Goal: Task Accomplishment & Management: Complete application form

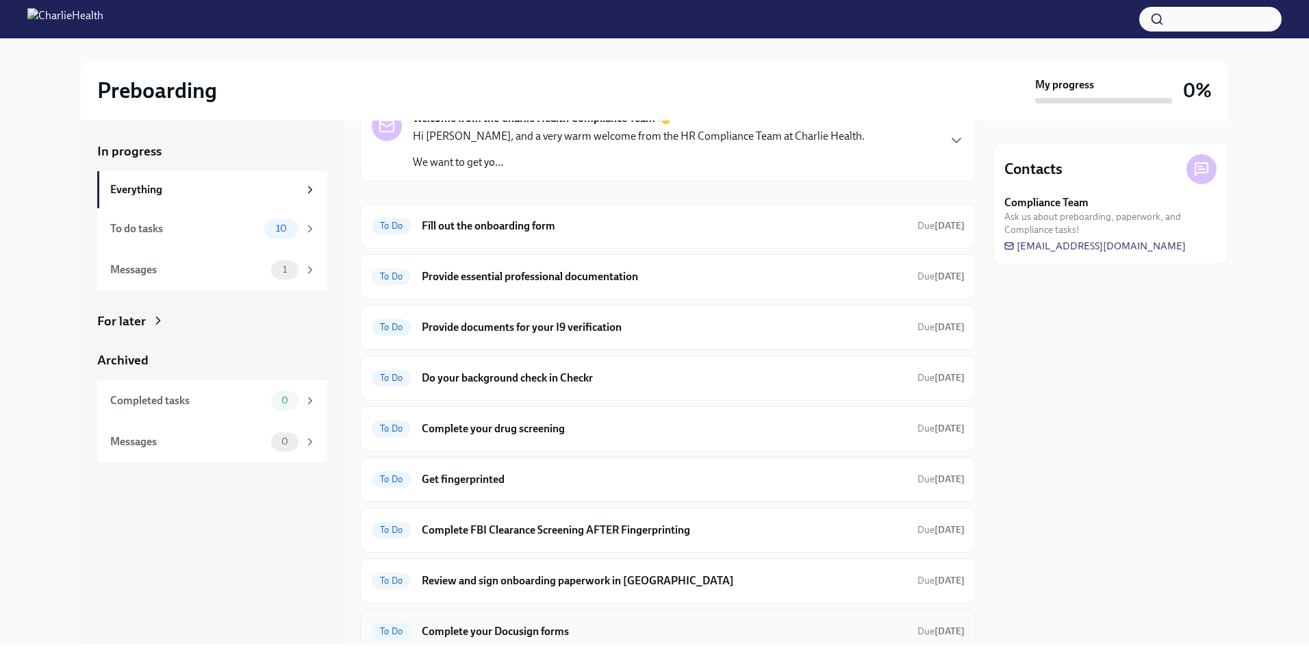
scroll to position [56, 0]
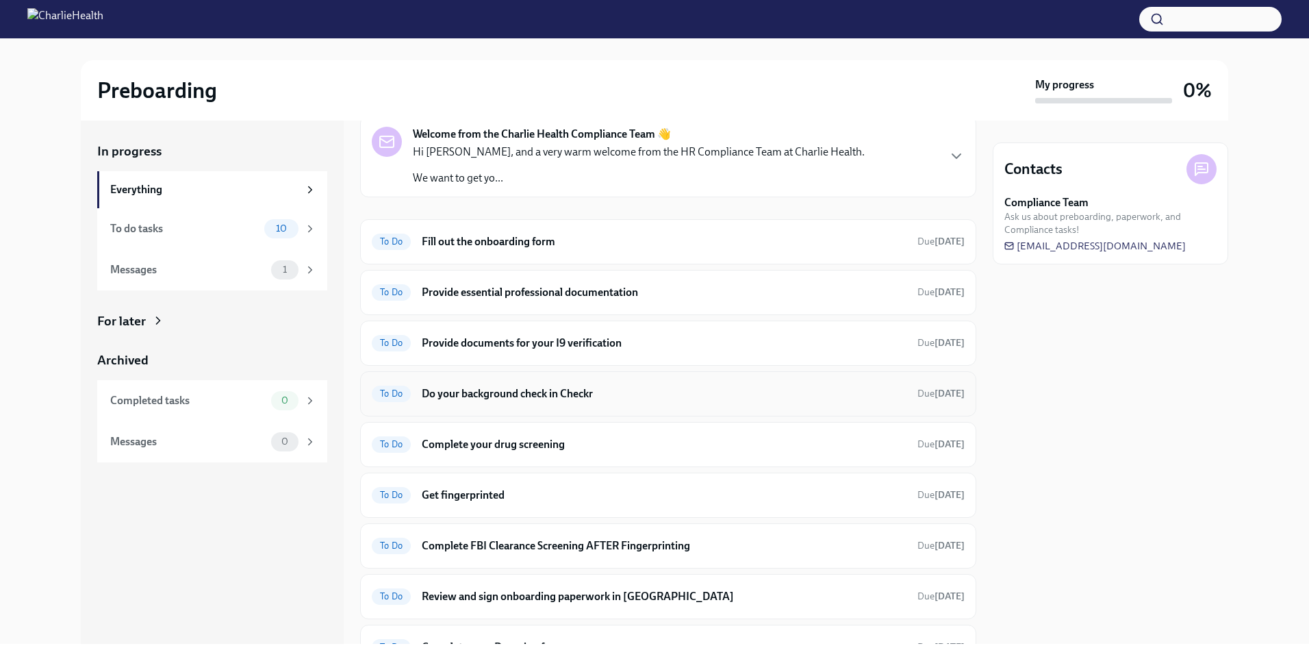
click at [538, 396] on h6 "Do your background check in Checkr" at bounding box center [664, 393] width 485 height 15
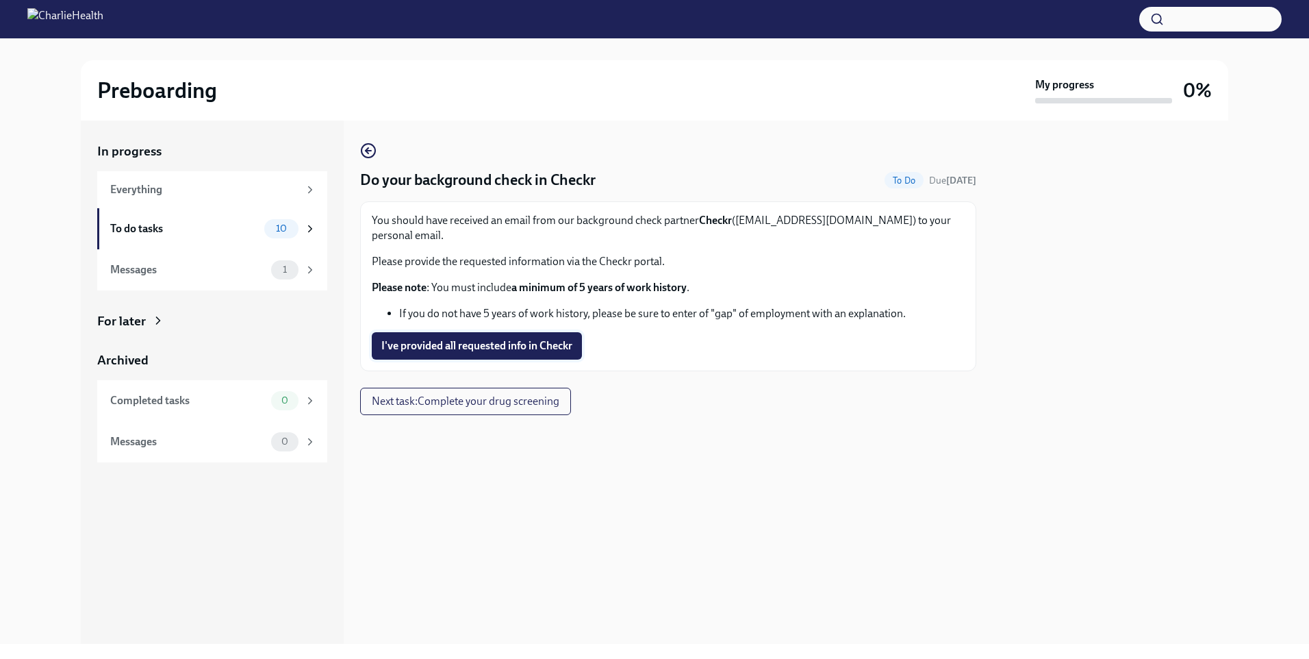
click at [462, 339] on span "I've provided all requested info in Checkr" at bounding box center [476, 346] width 191 height 14
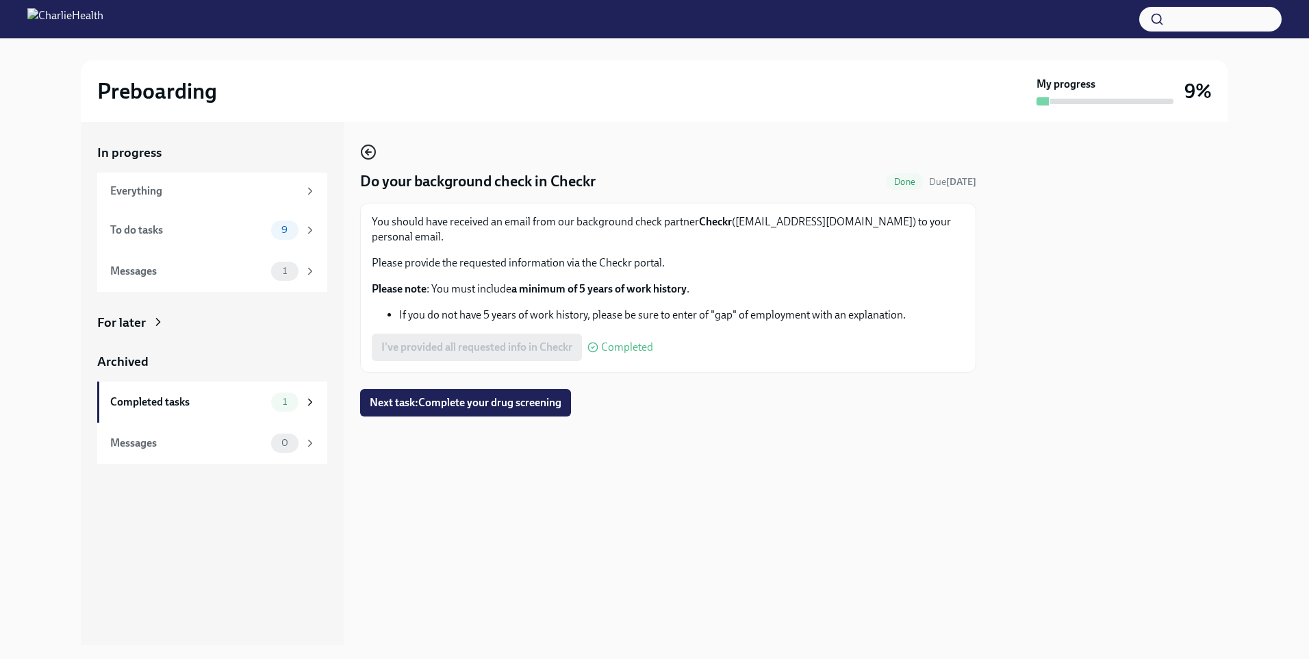
click at [370, 154] on icon "button" at bounding box center [368, 152] width 16 height 16
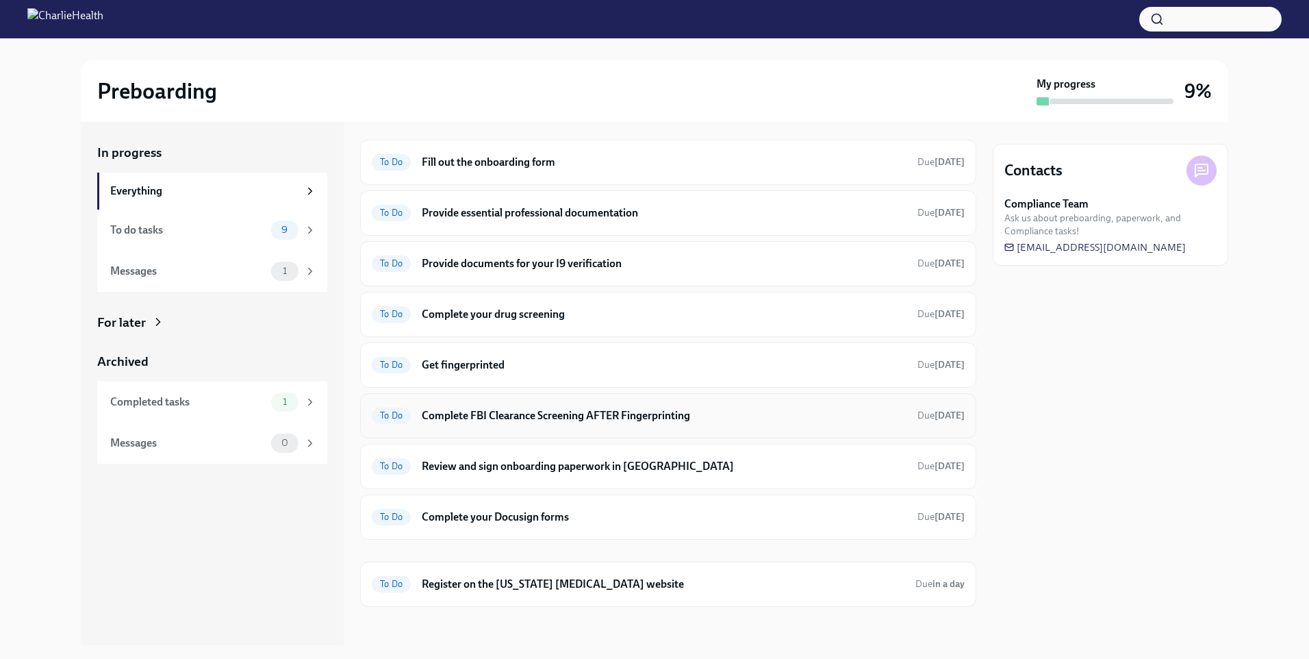
scroll to position [142, 0]
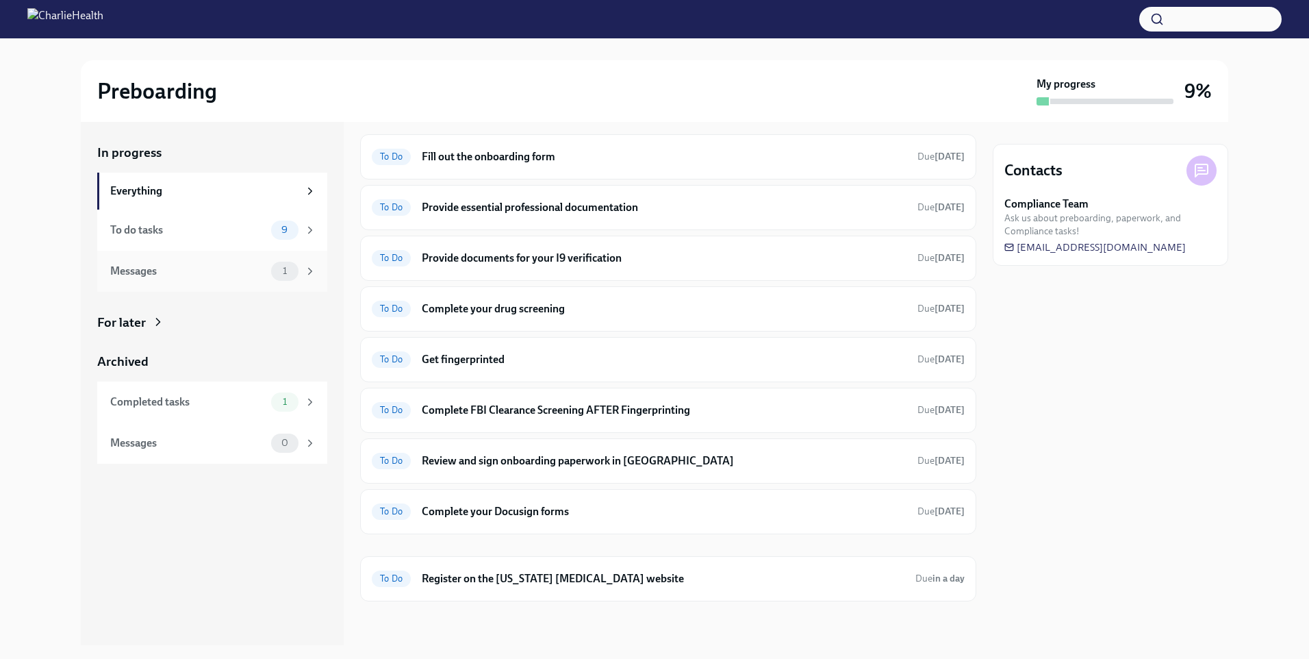
click at [211, 270] on div "Messages" at bounding box center [187, 271] width 155 height 15
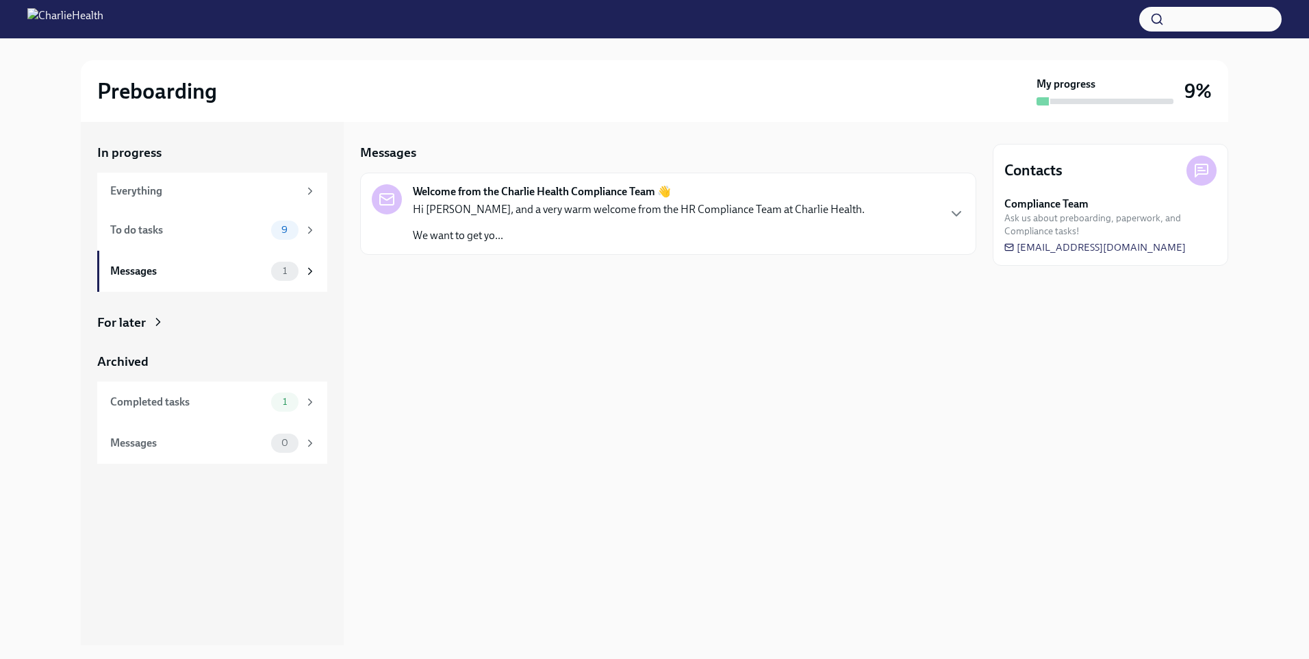
click at [541, 216] on p "Hi [PERSON_NAME], and a very warm welcome from the HR Compliance Team at Charli…" at bounding box center [639, 209] width 452 height 15
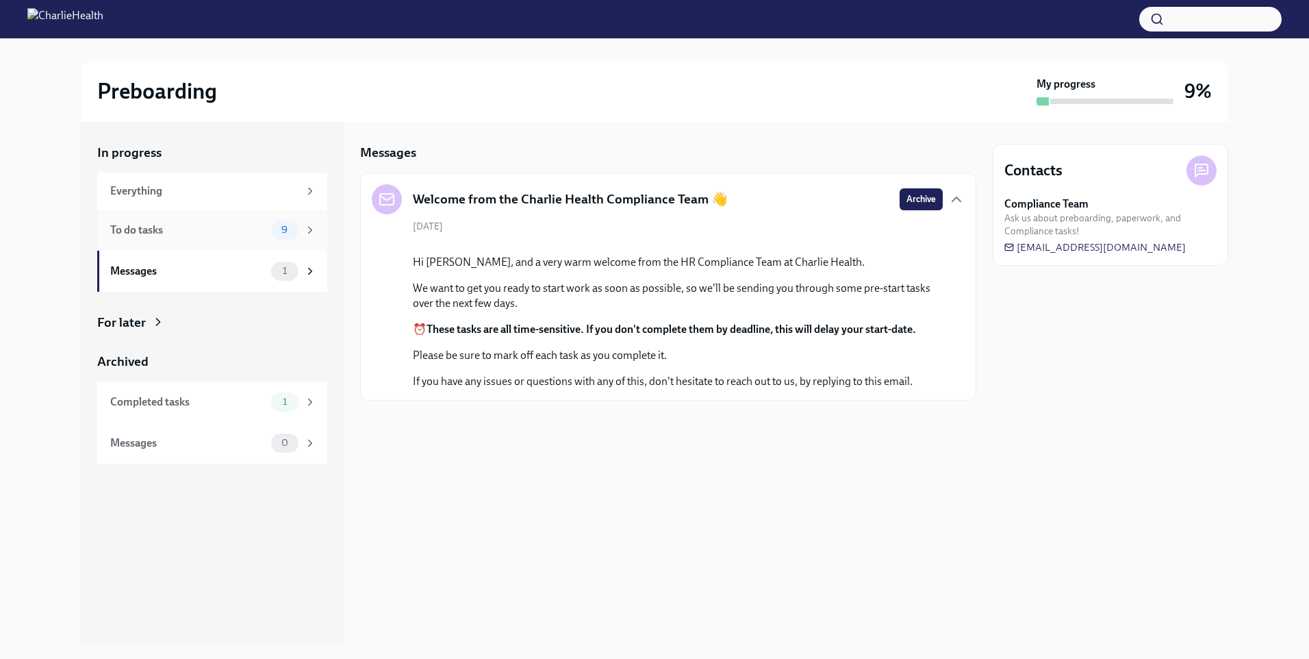
click at [182, 225] on div "To do tasks" at bounding box center [187, 230] width 155 height 15
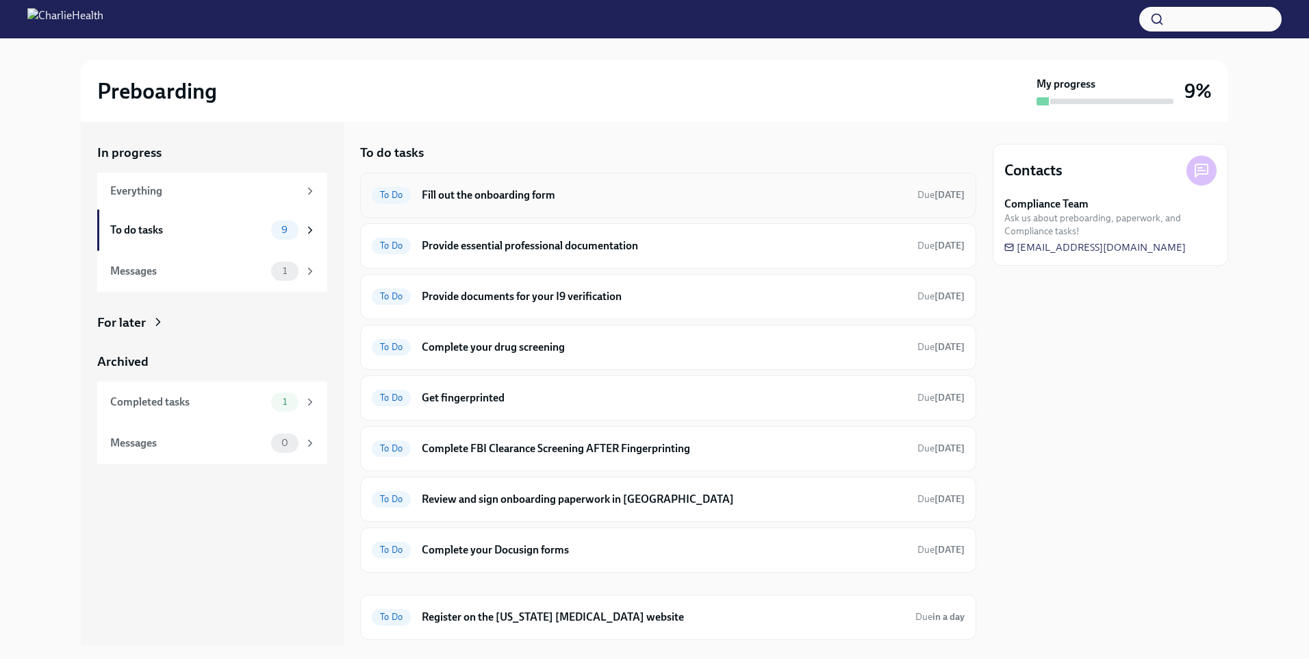
click at [566, 195] on h6 "Fill out the onboarding form" at bounding box center [664, 195] width 485 height 15
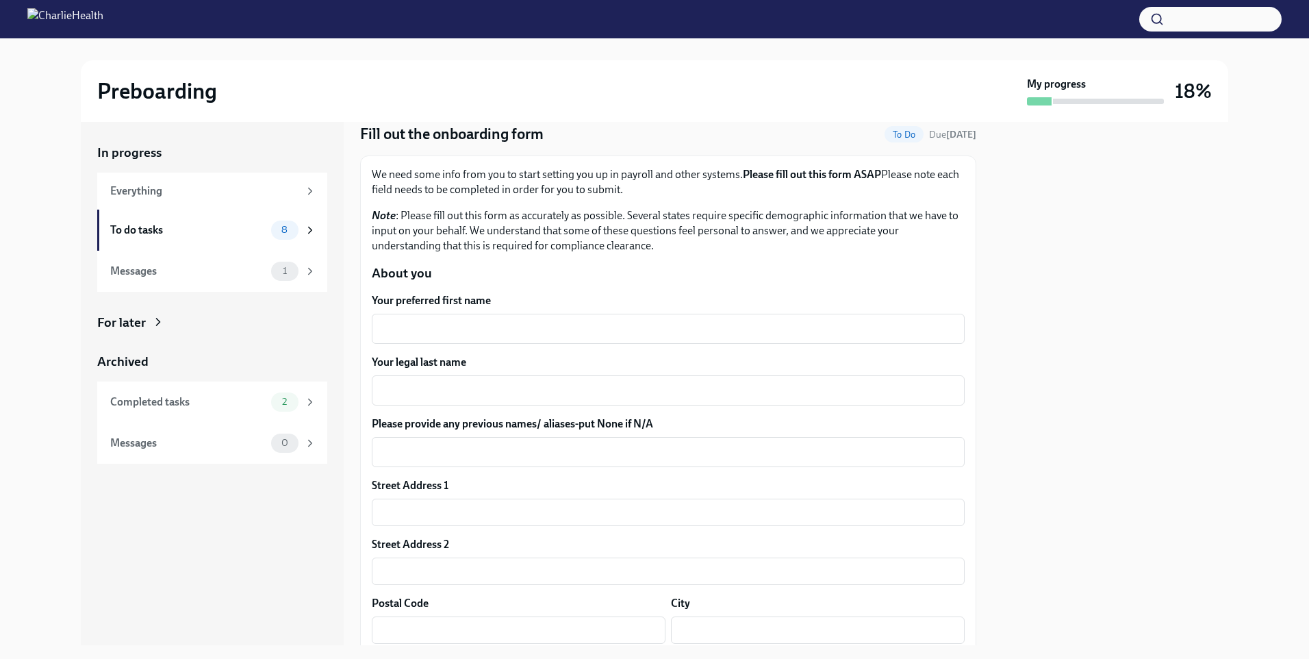
scroll to position [68, 0]
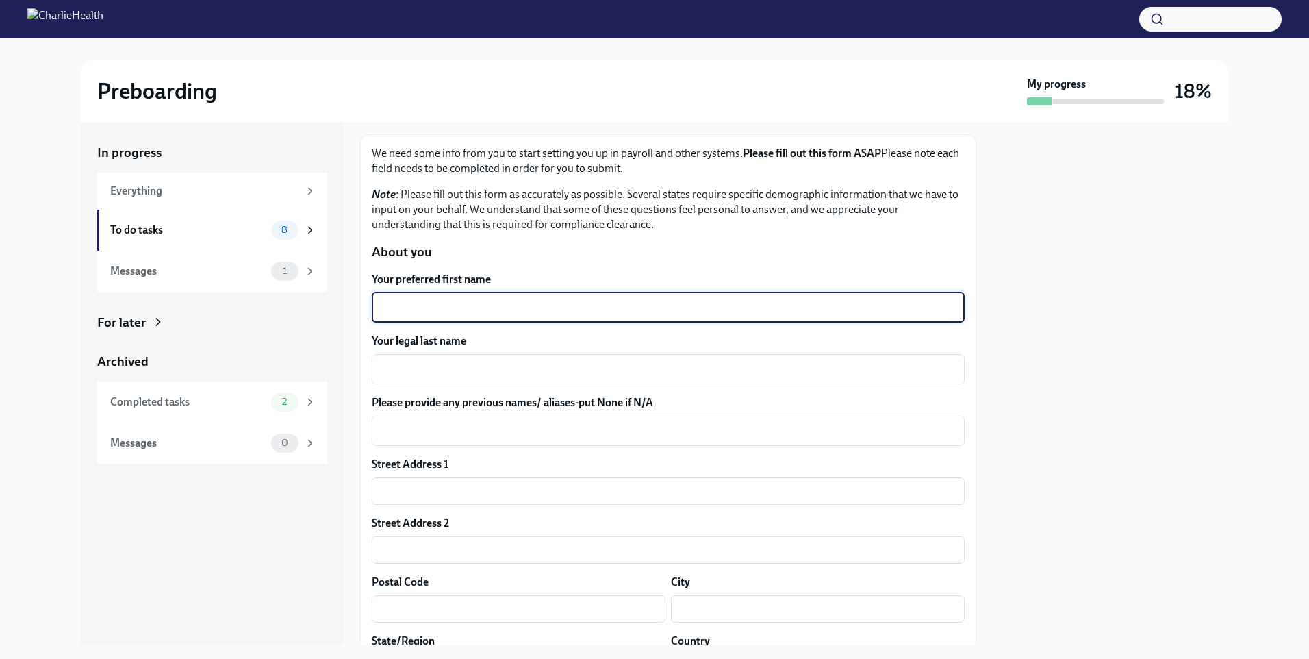
click at [507, 302] on textarea "Your preferred first name" at bounding box center [668, 307] width 577 height 16
type textarea "[PERSON_NAME]"
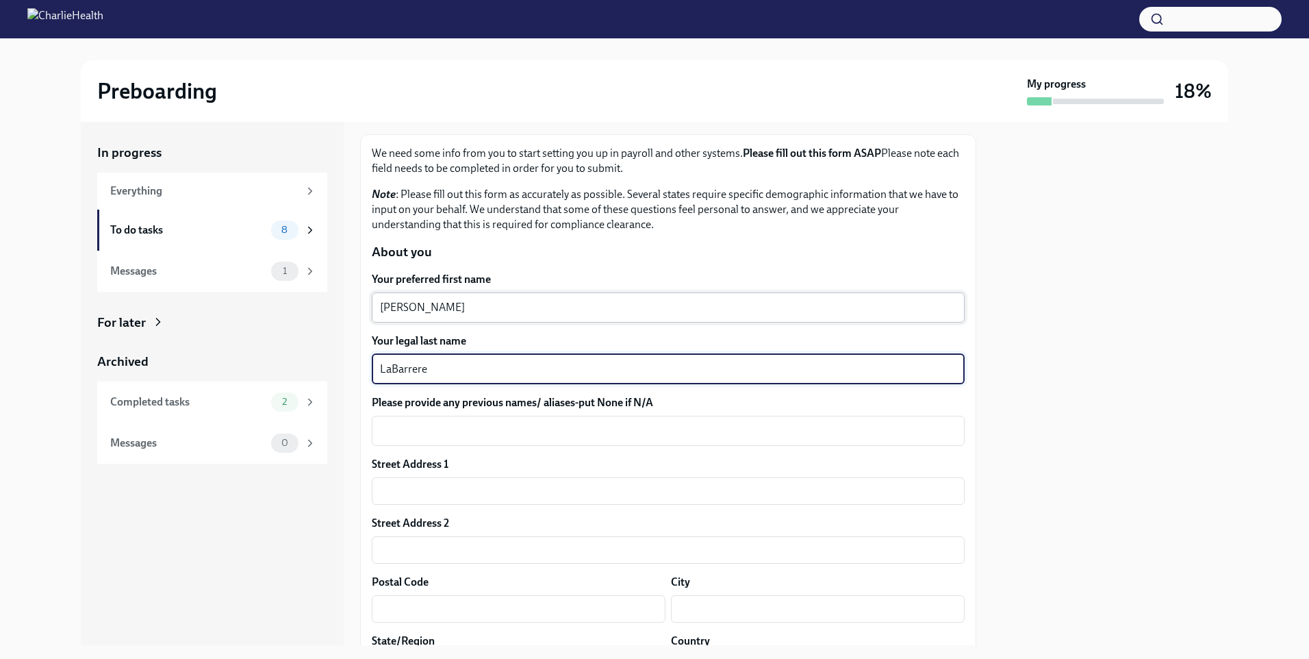
type textarea "LaBarrere"
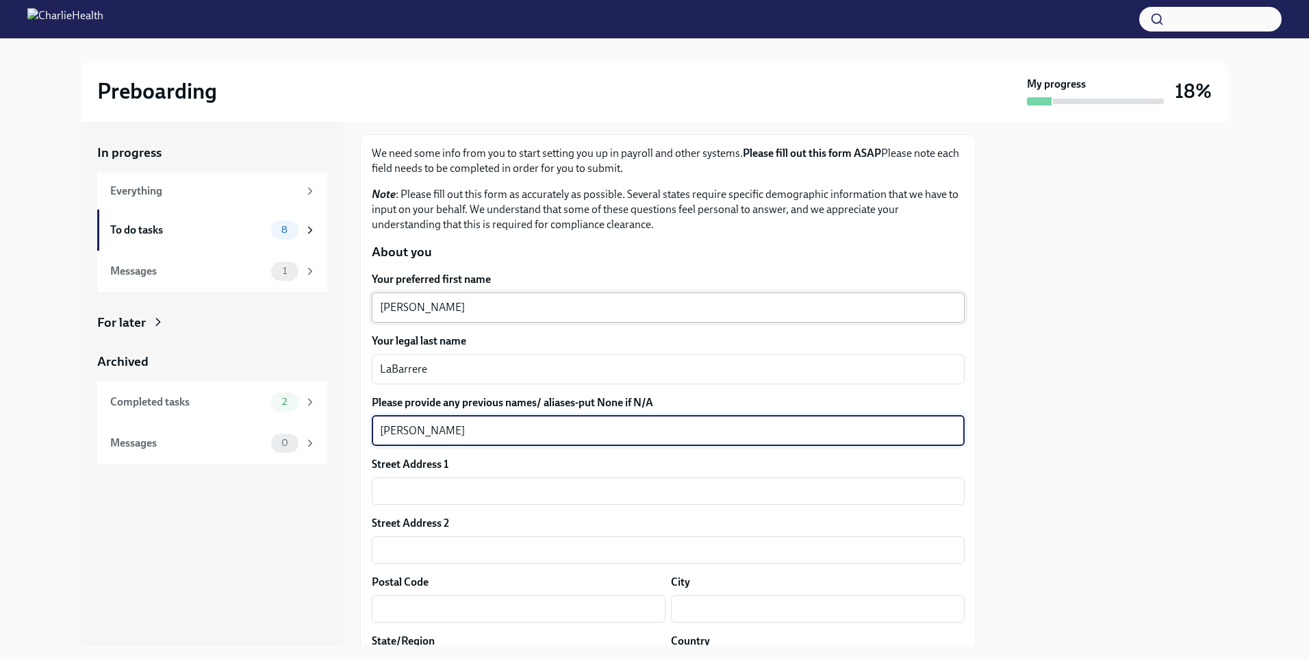
type textarea "[PERSON_NAME]"
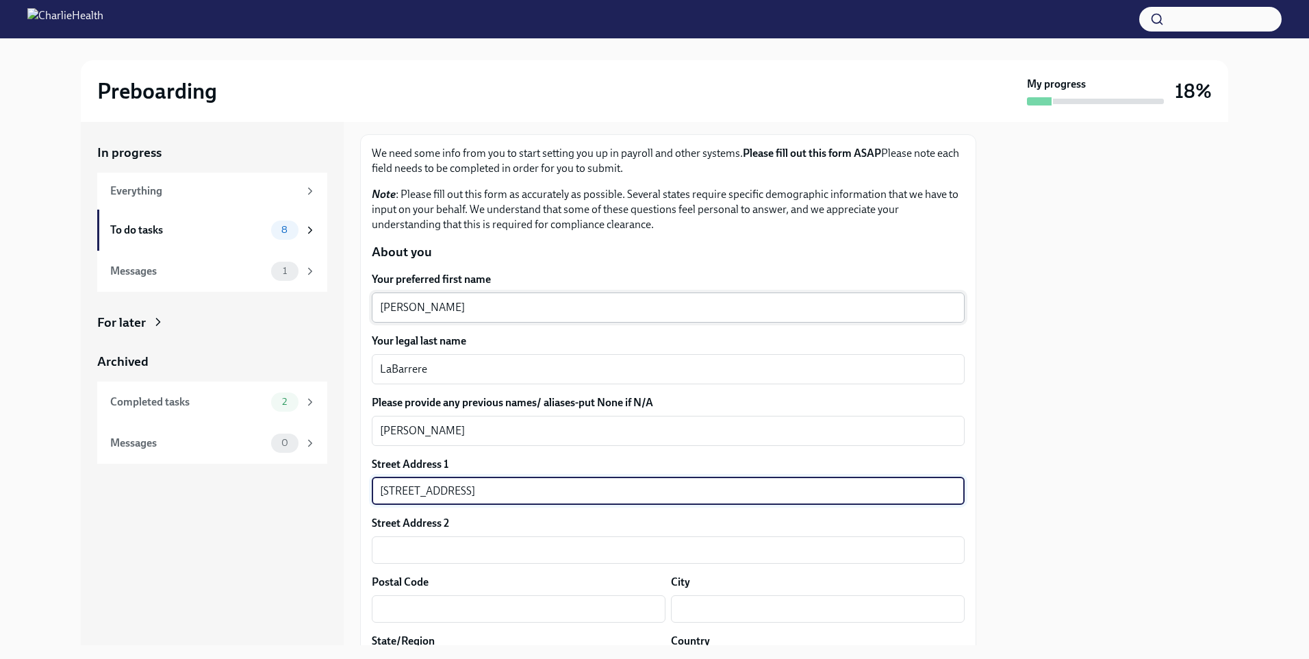
type input "[STREET_ADDRESS]"
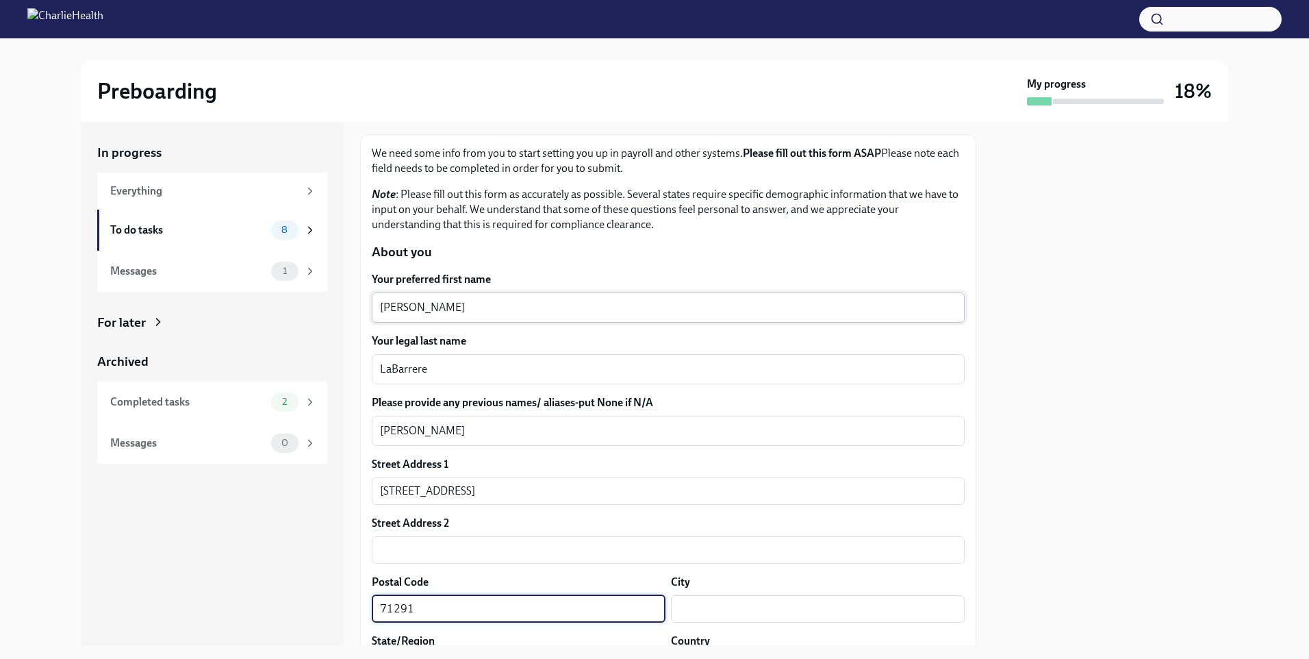
type input "71291"
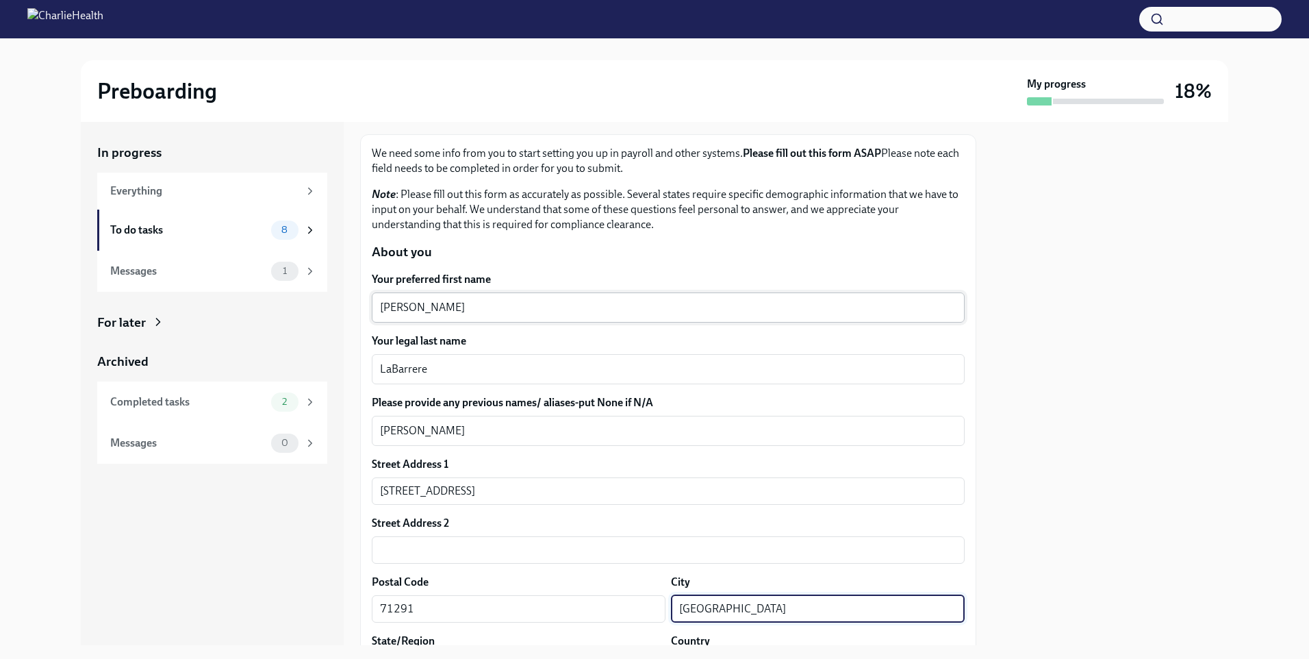
type input "[GEOGRAPHIC_DATA]"
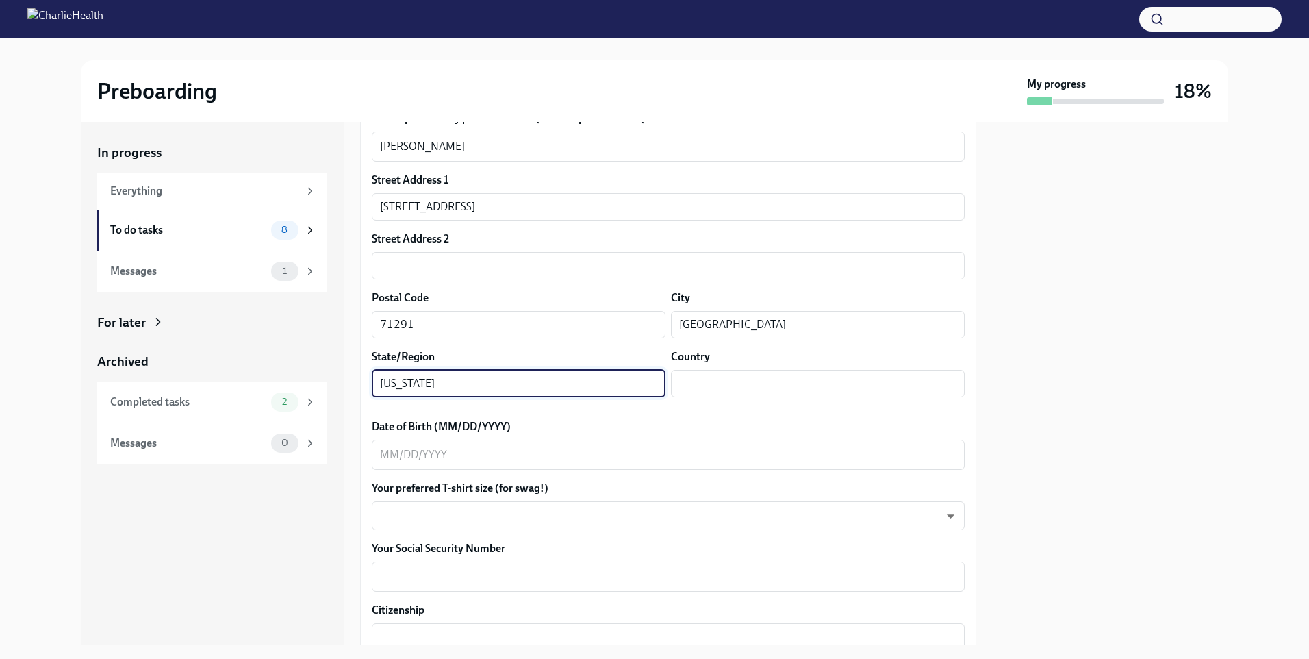
type input "[US_STATE]"
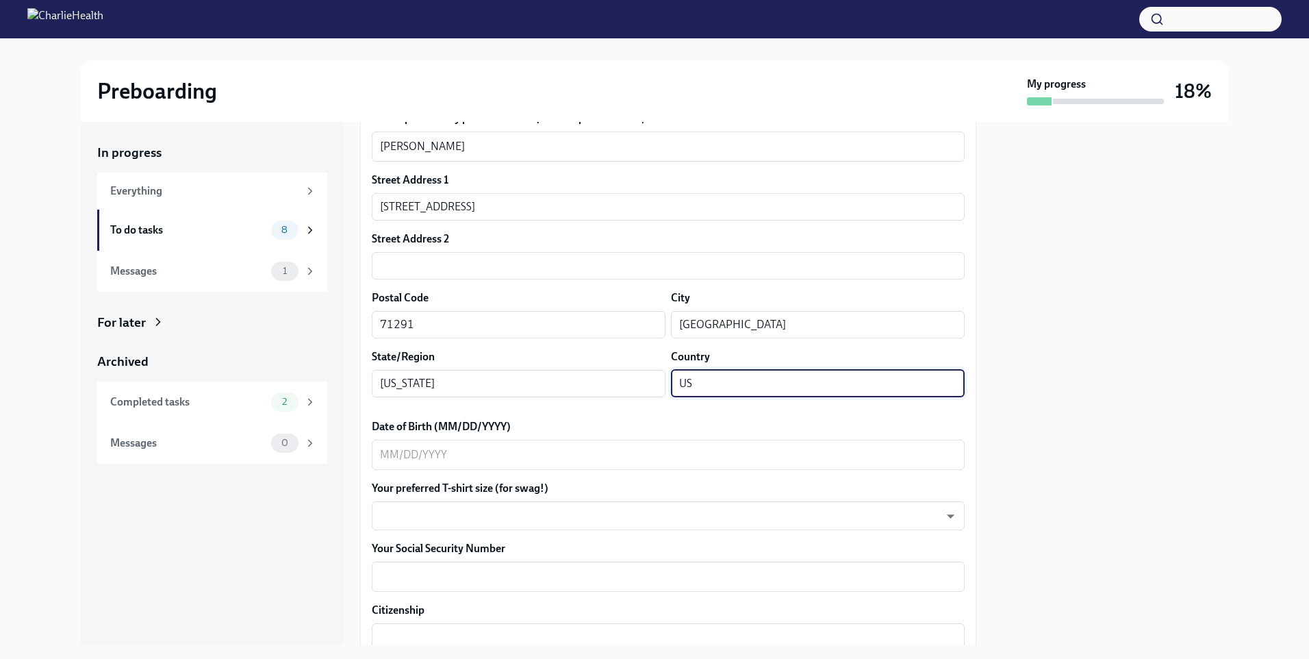
click at [696, 388] on input "US" at bounding box center [818, 383] width 294 height 27
drag, startPoint x: 692, startPoint y: 386, endPoint x: 682, endPoint y: 388, distance: 10.4
click at [682, 388] on input "US" at bounding box center [818, 383] width 294 height 27
type input "[GEOGRAPHIC_DATA]"
click at [1022, 359] on div at bounding box center [1111, 383] width 236 height 523
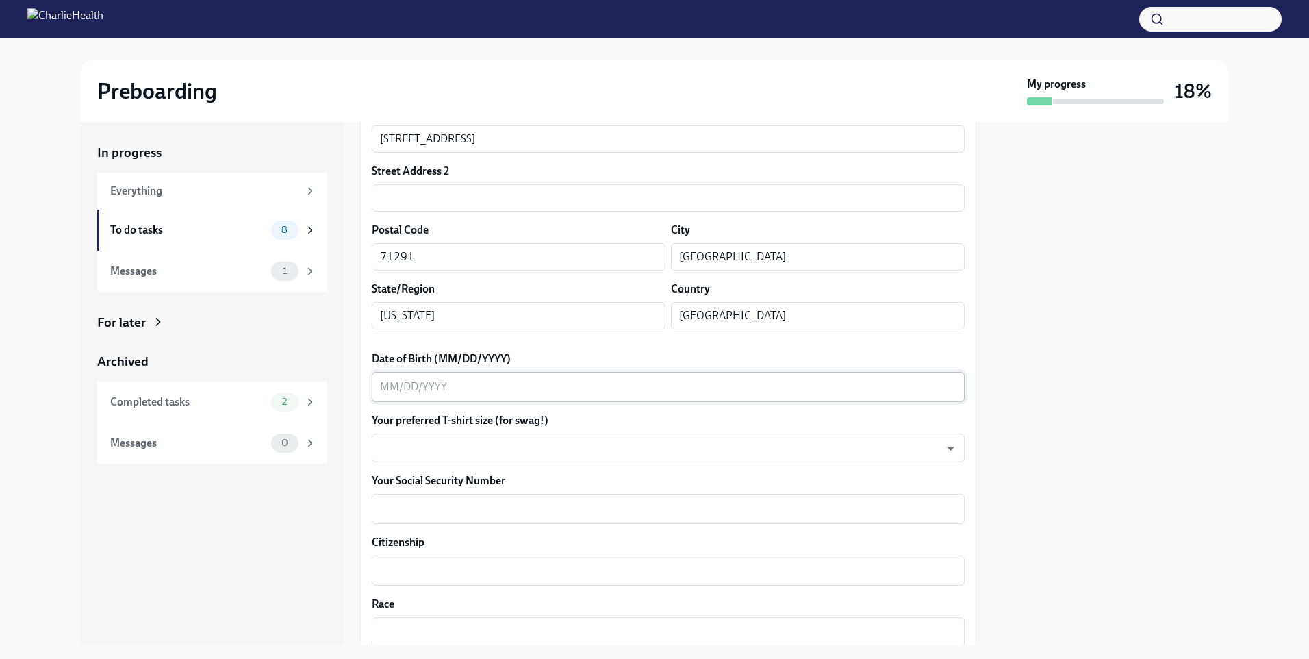
scroll to position [421, 0]
click at [484, 388] on textarea "Date of Birth (MM/DD/YYYY)" at bounding box center [668, 386] width 577 height 16
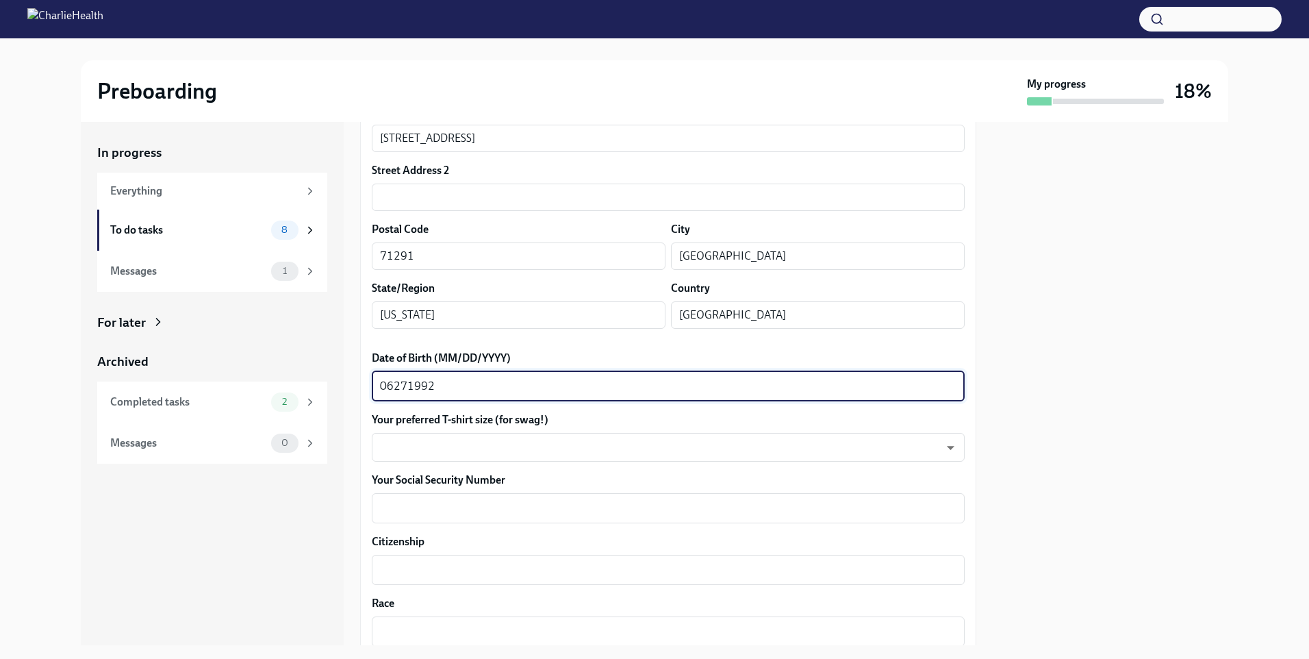
click at [406, 392] on textarea "06271992" at bounding box center [668, 386] width 577 height 16
click at [392, 389] on textarea "0627/1992" at bounding box center [668, 386] width 577 height 16
type textarea "[DATE]"
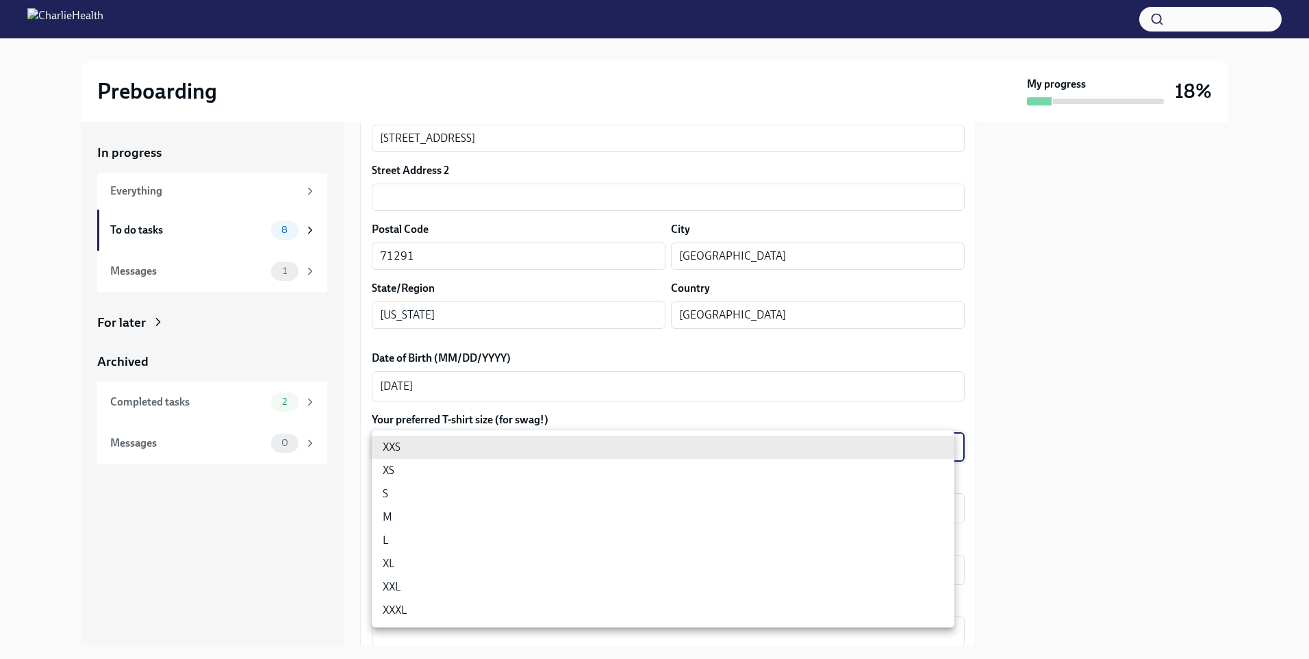
click at [413, 455] on body "Preboarding My progress 18% In progress Everything To do tasks 8 Messages 1 For…" at bounding box center [654, 329] width 1309 height 659
click at [410, 586] on li "XXL" at bounding box center [663, 586] width 583 height 23
type input "ojXKLDMTY"
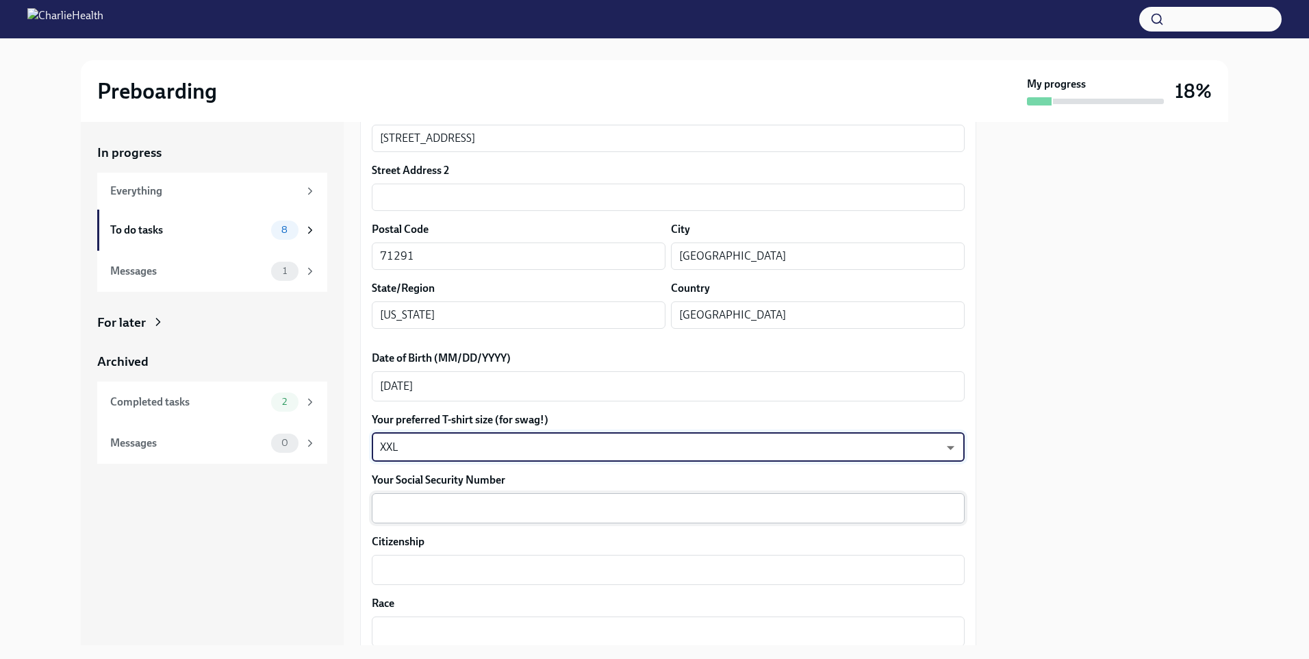
click at [426, 504] on textarea "Your Social Security Number" at bounding box center [668, 508] width 577 height 16
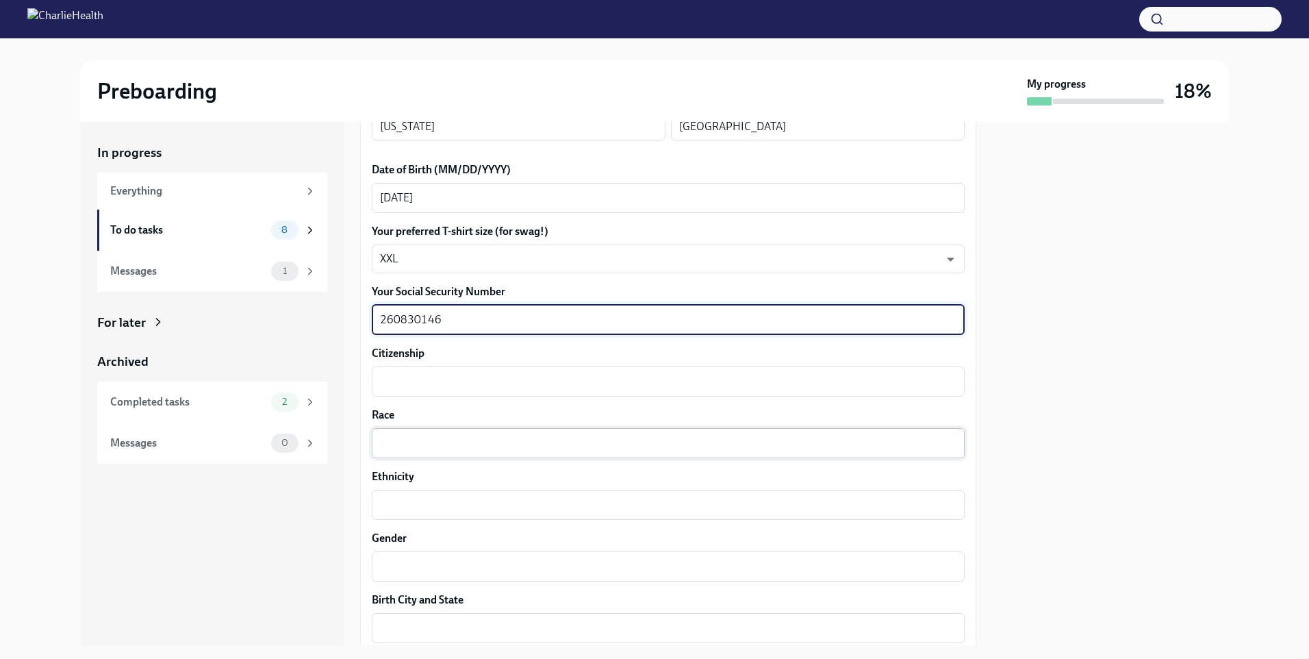
scroll to position [627, 0]
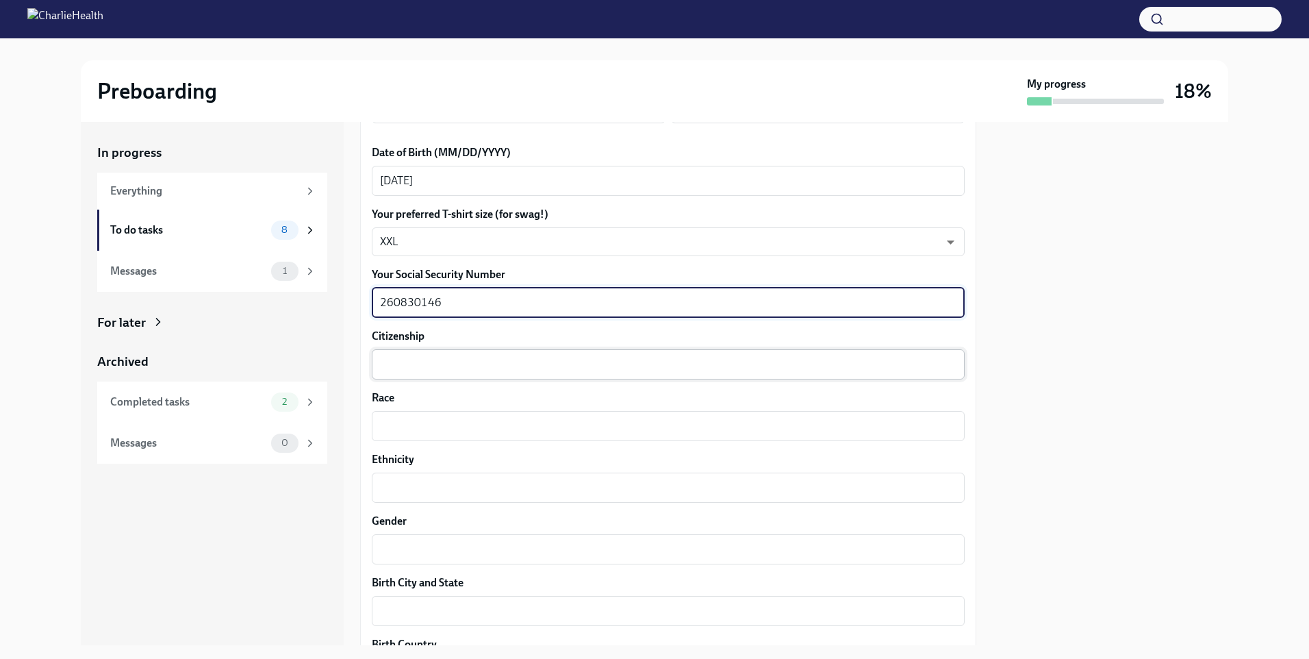
type textarea "260830146"
click at [444, 362] on textarea "Citizenship" at bounding box center [668, 364] width 577 height 16
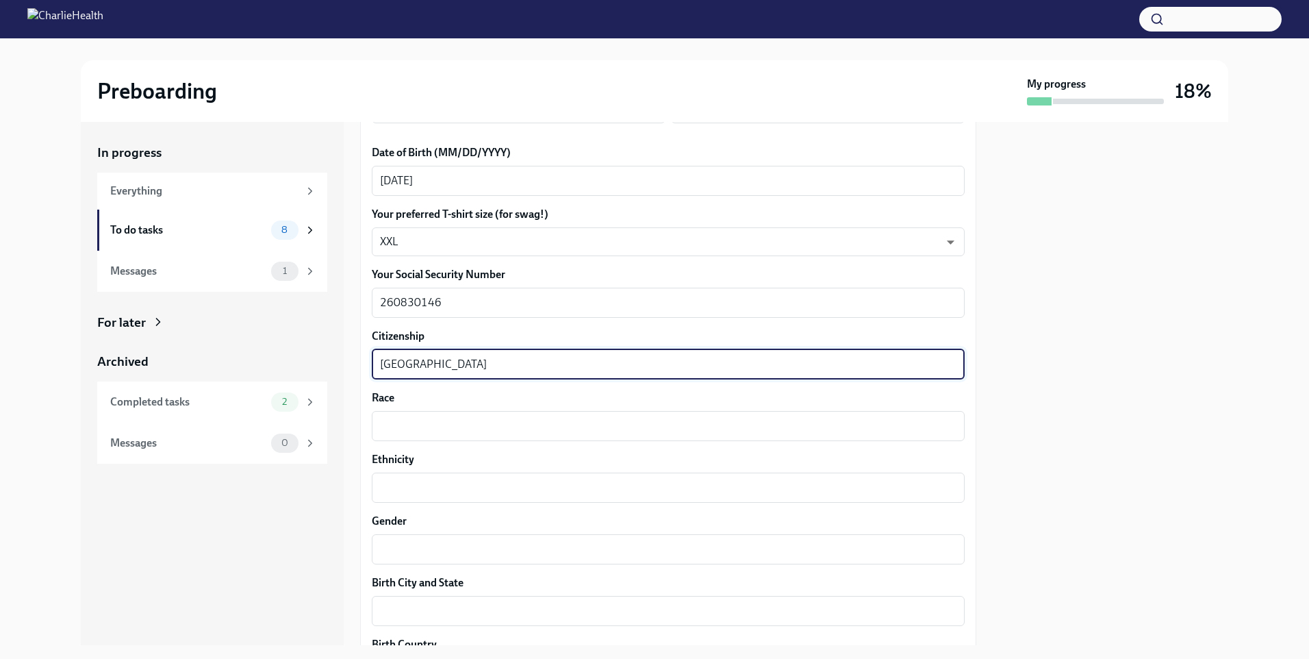
type textarea "[GEOGRAPHIC_DATA]"
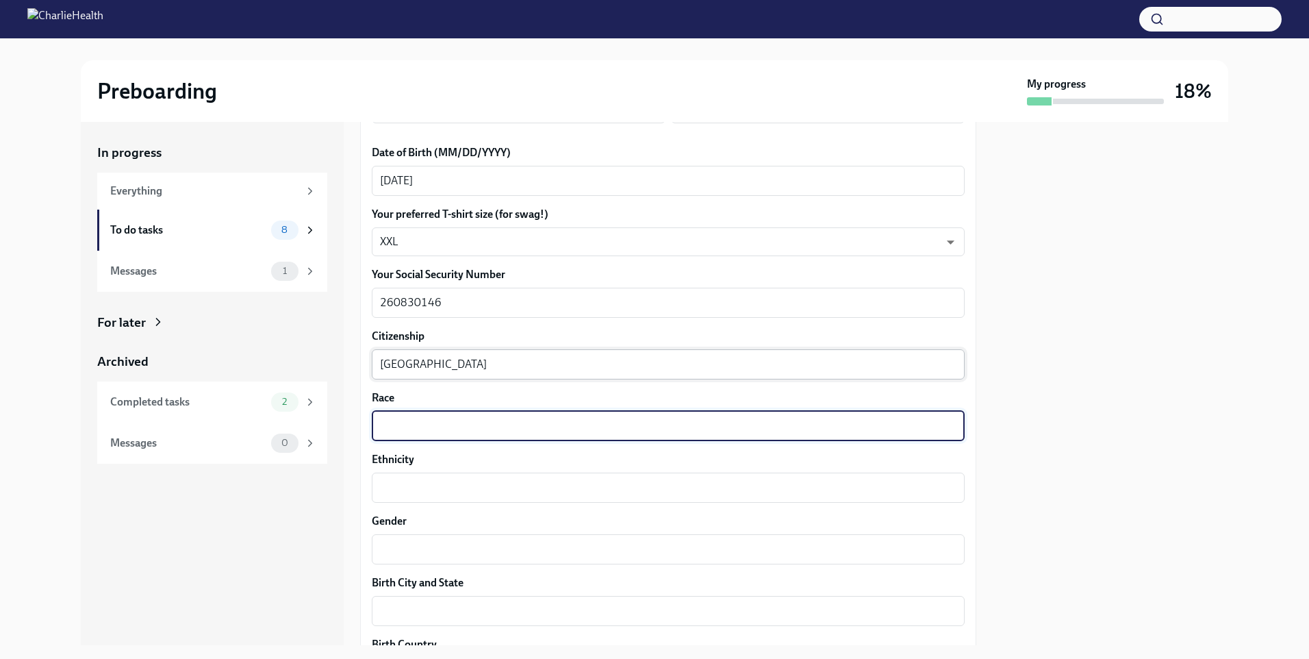
type textarea "C"
type textarea "White"
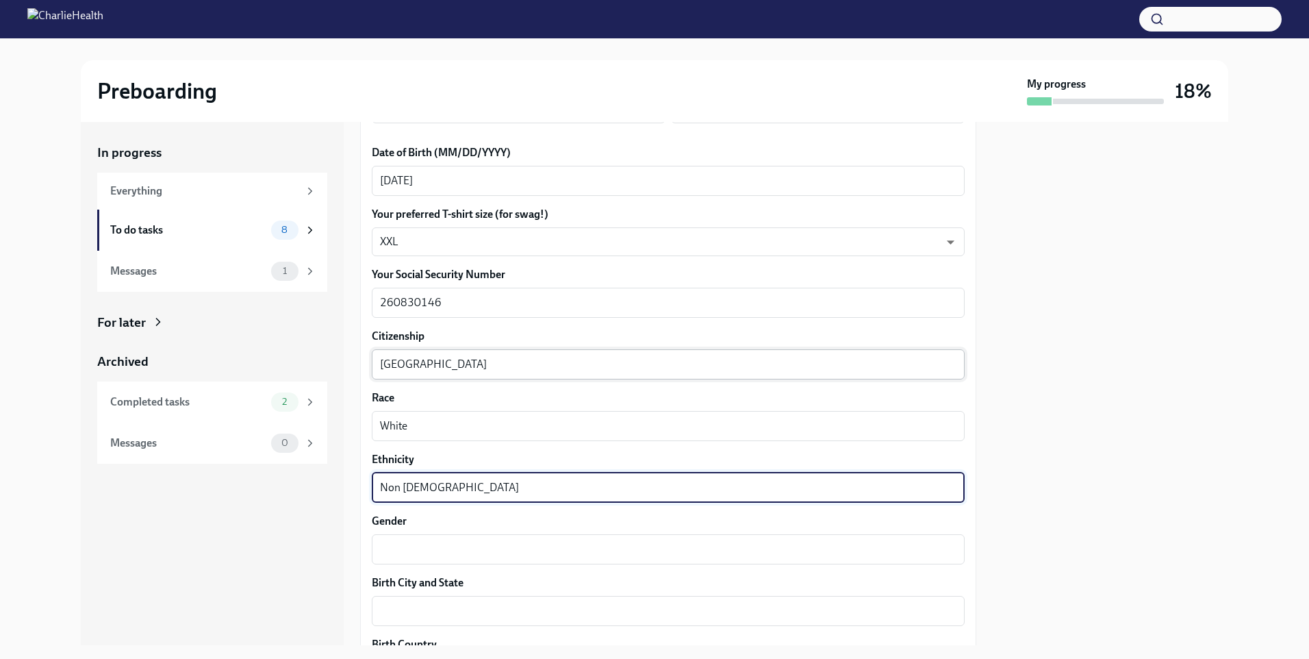
type textarea "Non [DEMOGRAPHIC_DATA]"
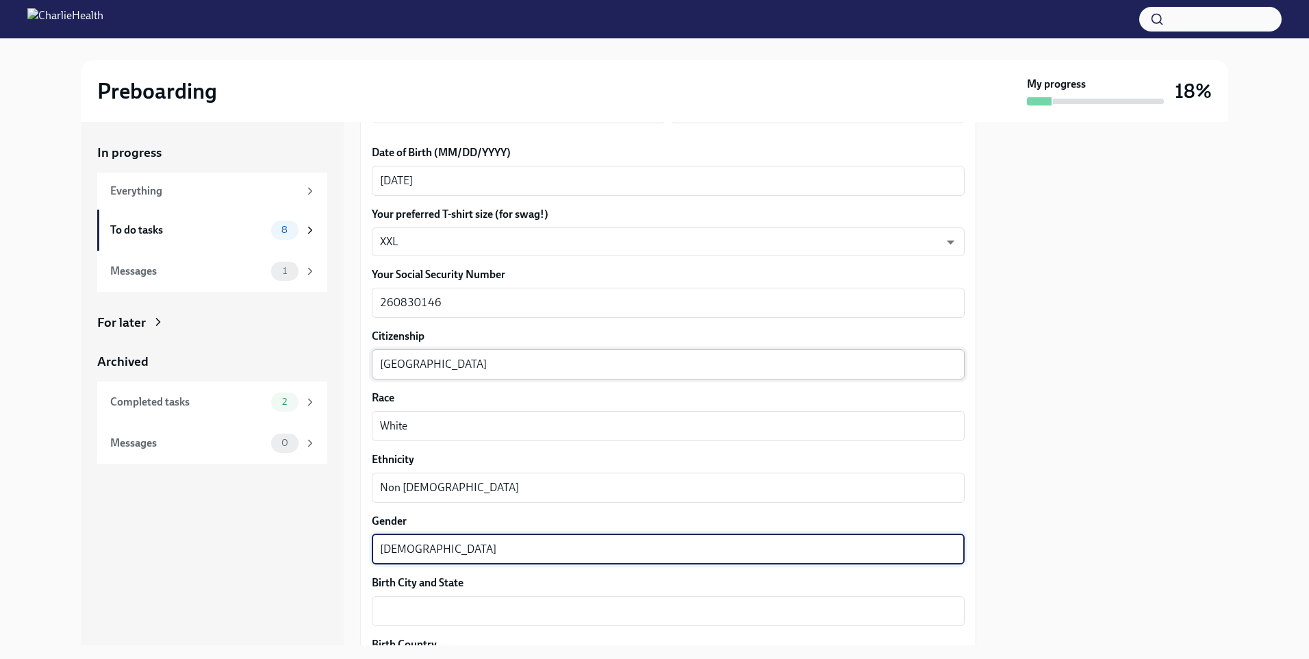
type textarea "[DEMOGRAPHIC_DATA]"
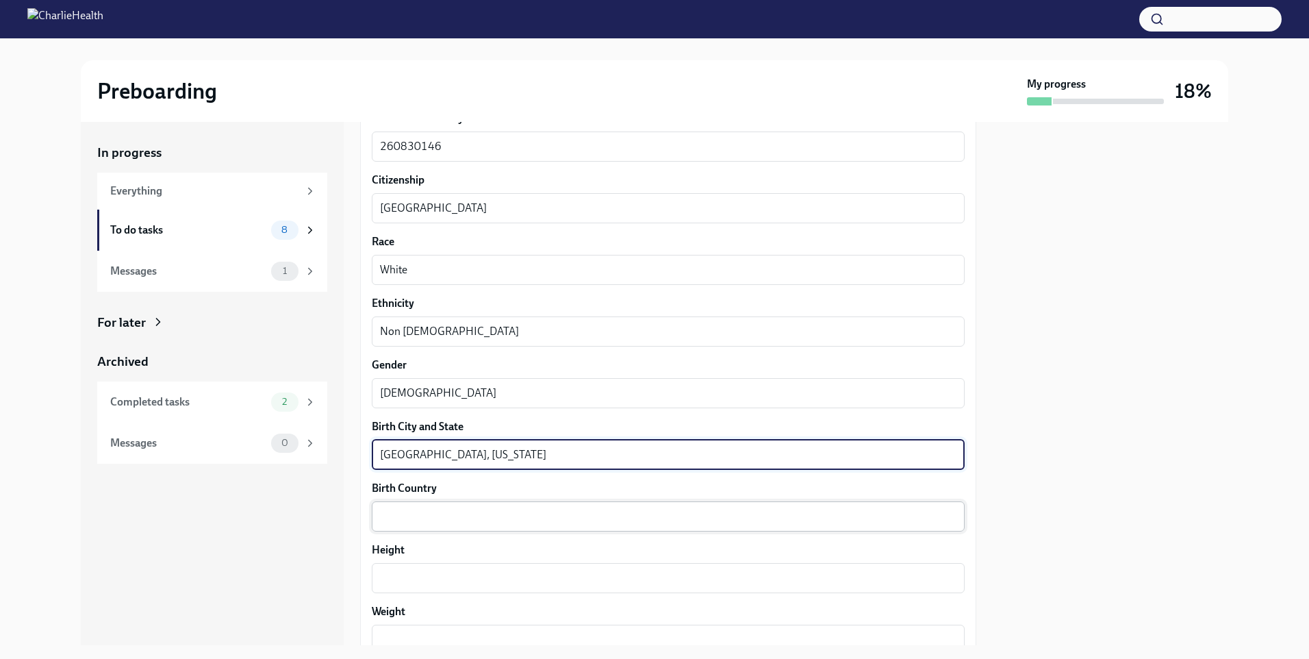
scroll to position [832, 0]
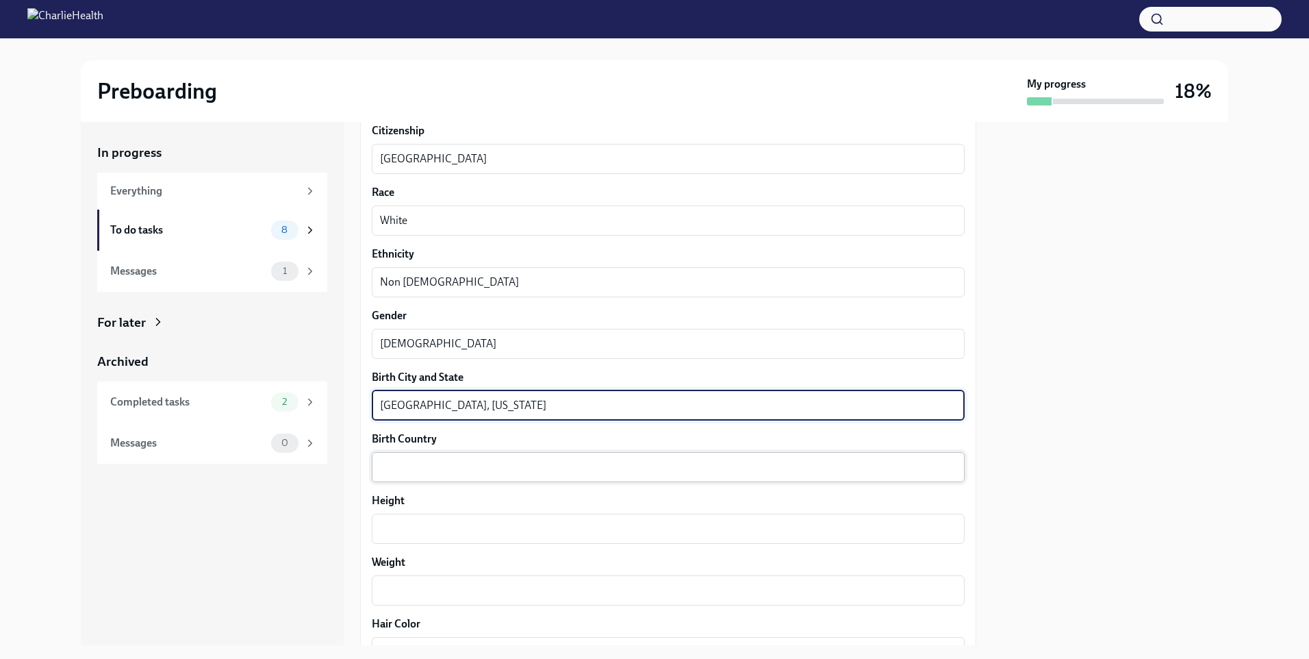
type textarea "[GEOGRAPHIC_DATA], [US_STATE]"
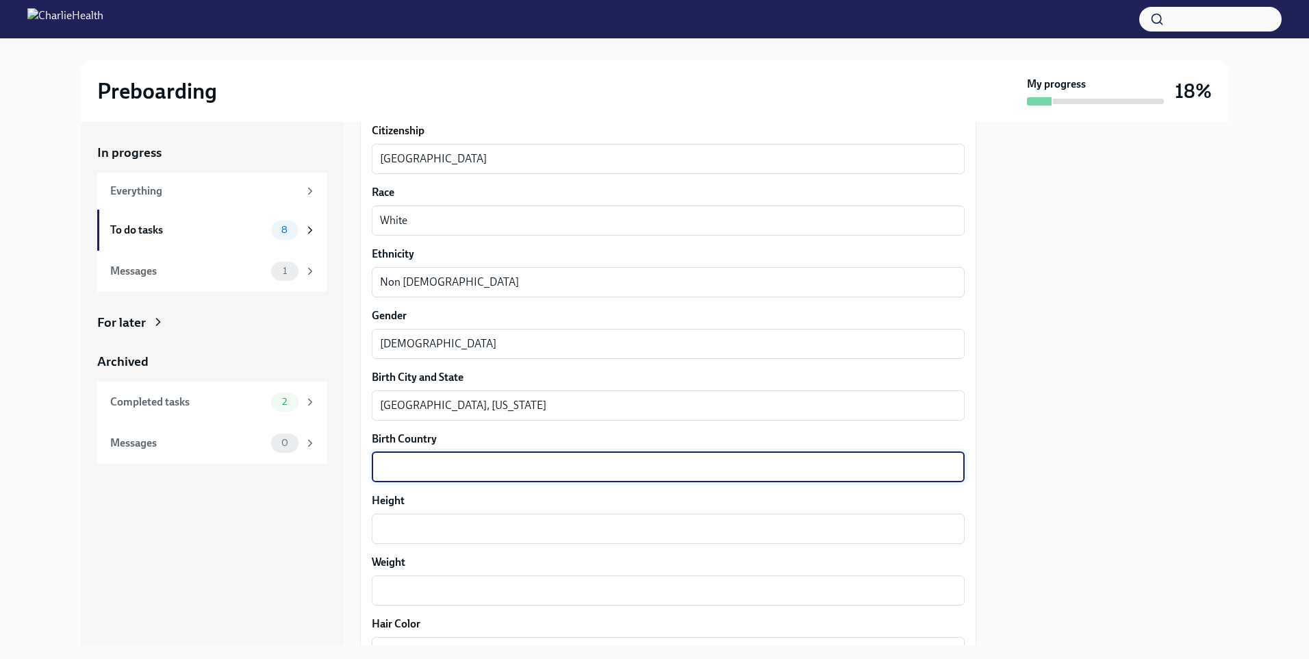
click at [451, 468] on textarea "Birth Country" at bounding box center [668, 467] width 577 height 16
type textarea "[GEOGRAPHIC_DATA]"
click at [425, 524] on textarea "Height" at bounding box center [668, 528] width 577 height 16
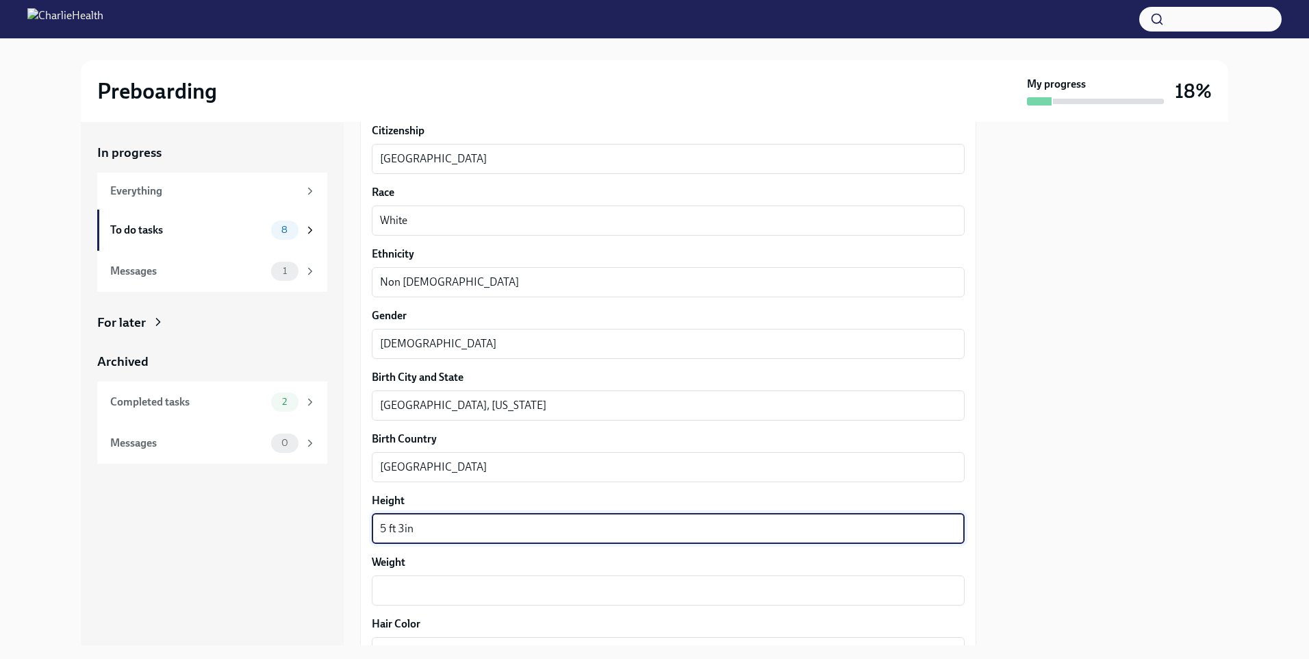
click at [403, 534] on textarea "5 ft 3in" at bounding box center [668, 528] width 577 height 16
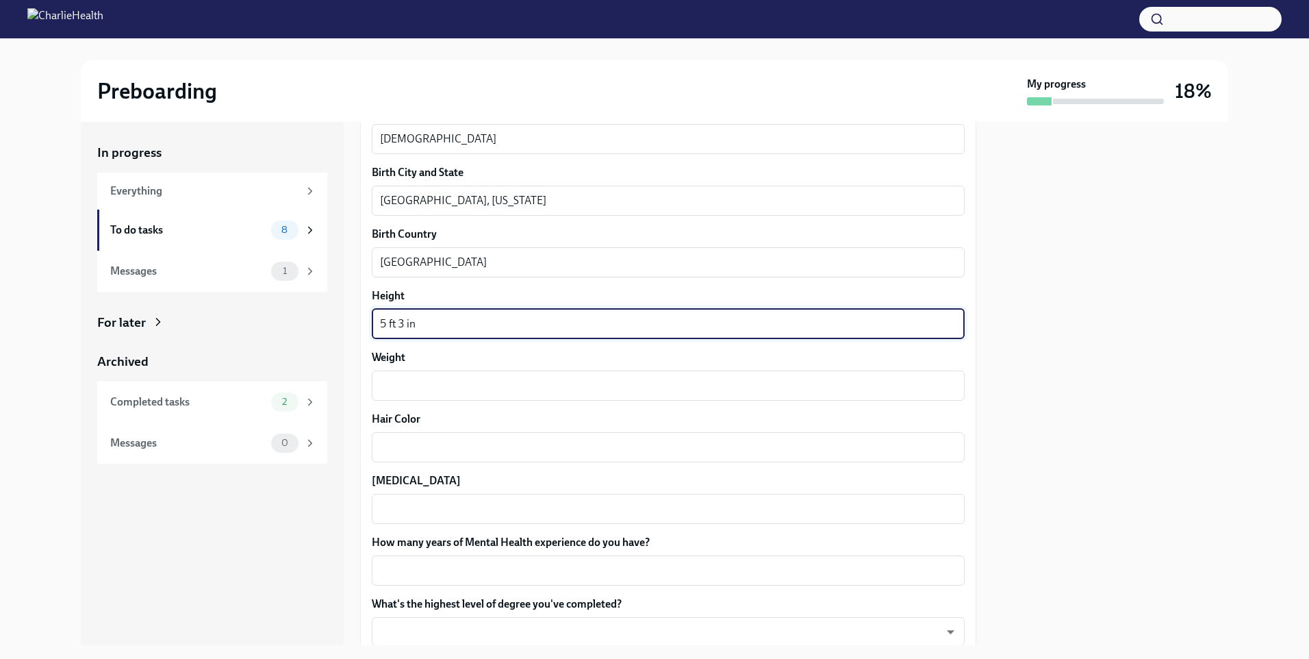
scroll to position [1037, 0]
type textarea "5 ft 3 in"
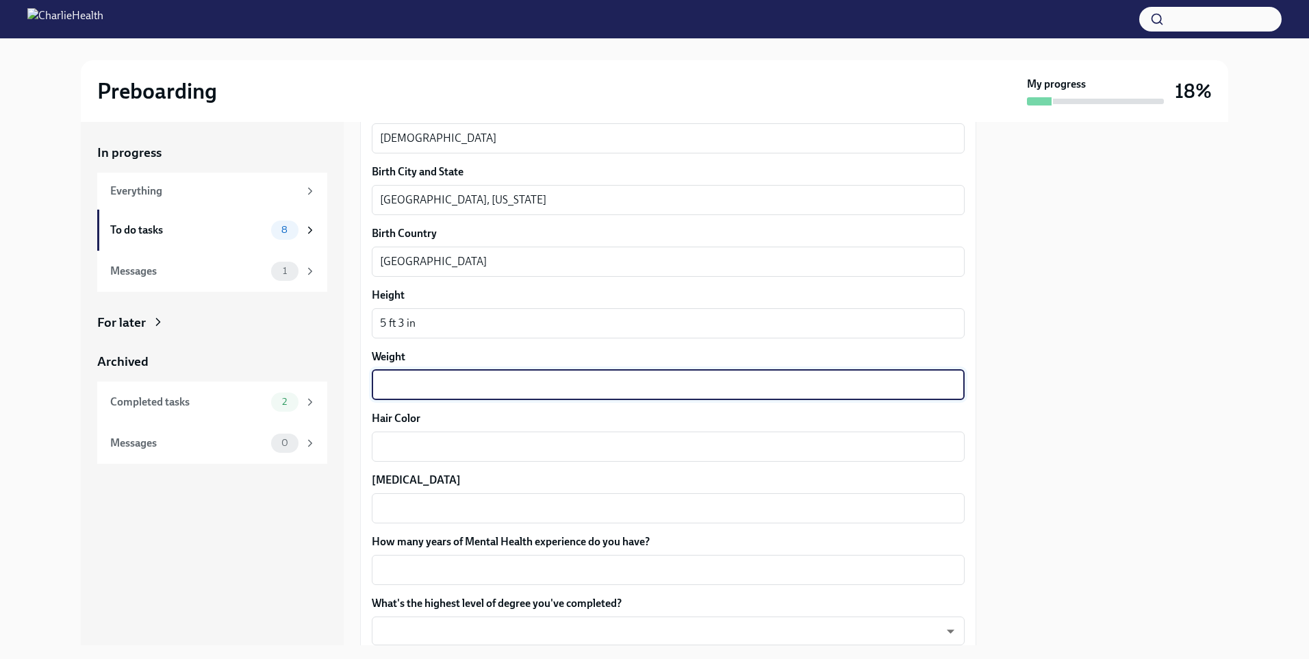
click at [444, 390] on textarea "Weight" at bounding box center [668, 385] width 577 height 16
type textarea "205 lbs"
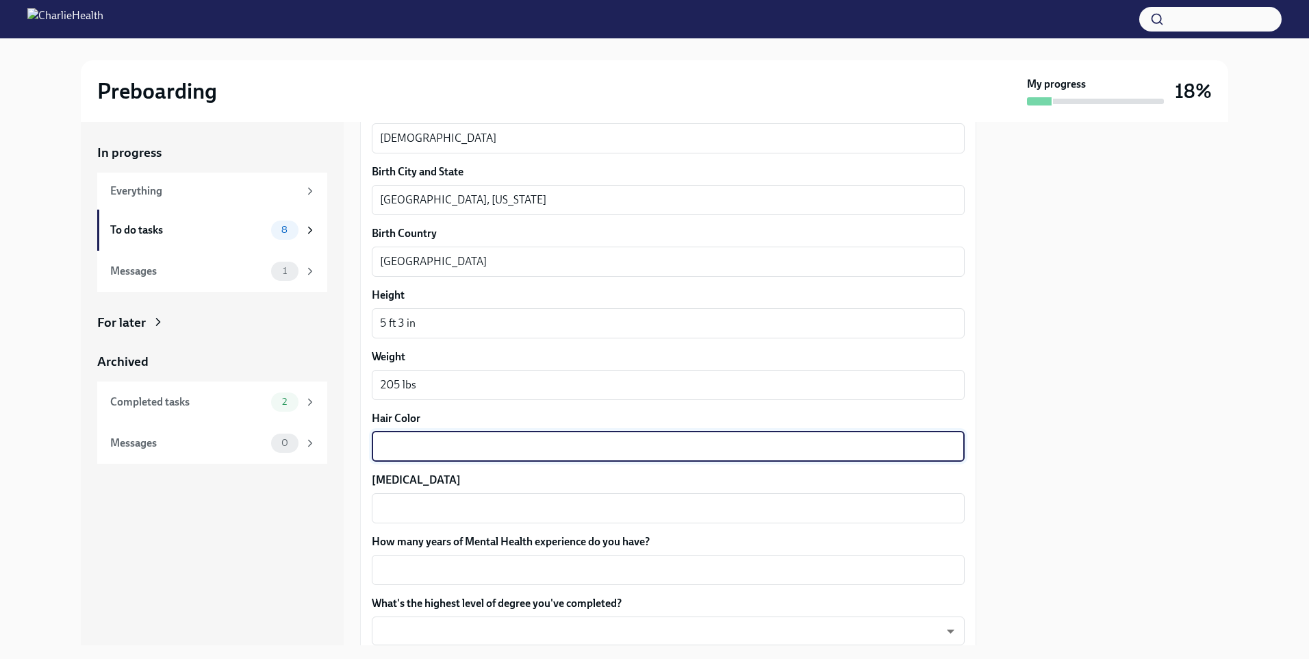
click at [422, 452] on textarea "Hair Color" at bounding box center [668, 446] width 577 height 16
type textarea "Brown"
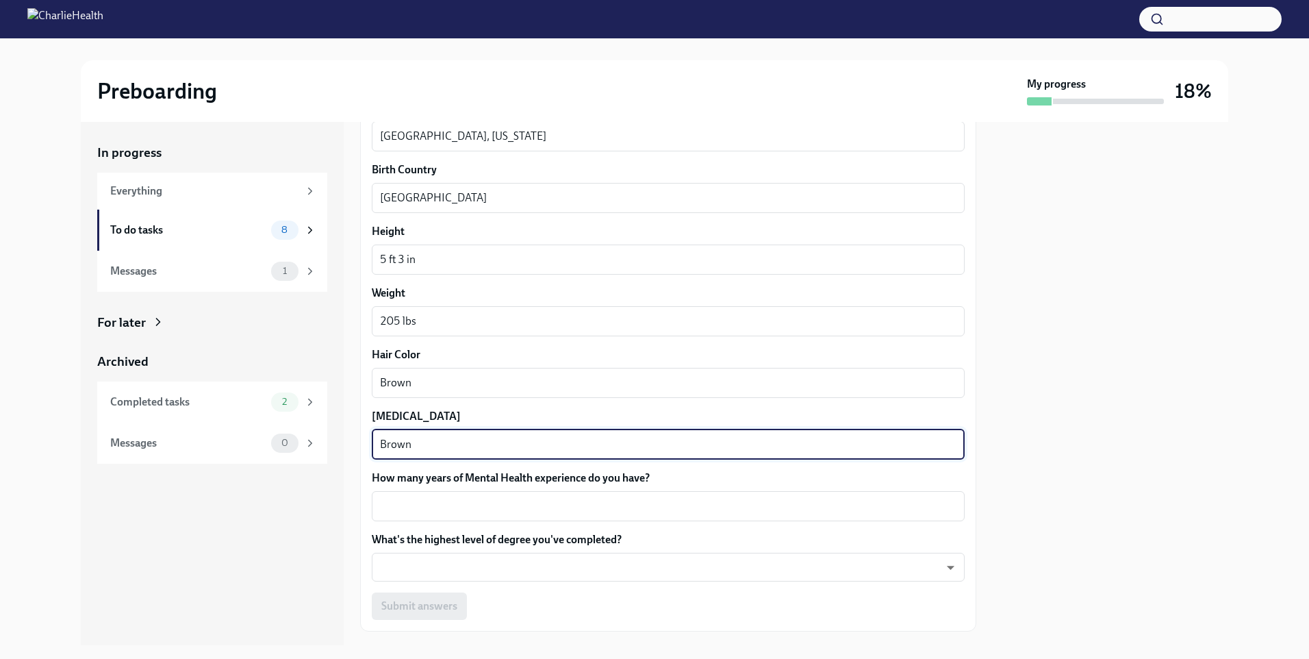
scroll to position [1175, 0]
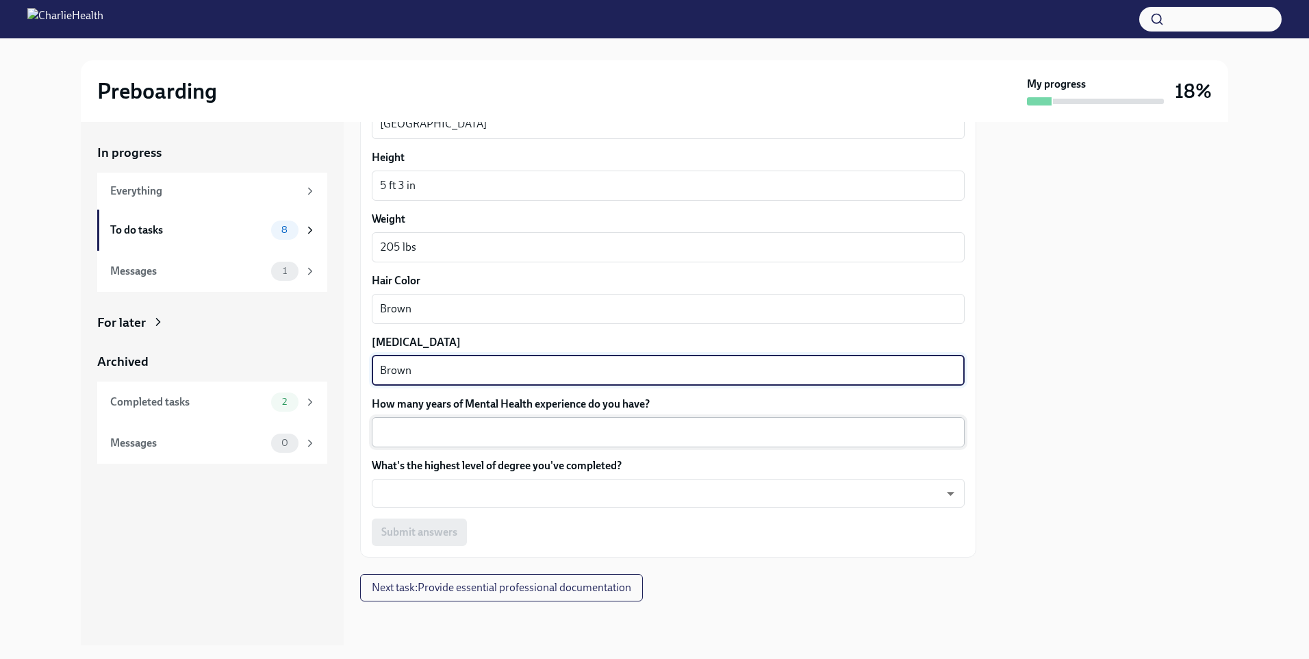
type textarea "Brown"
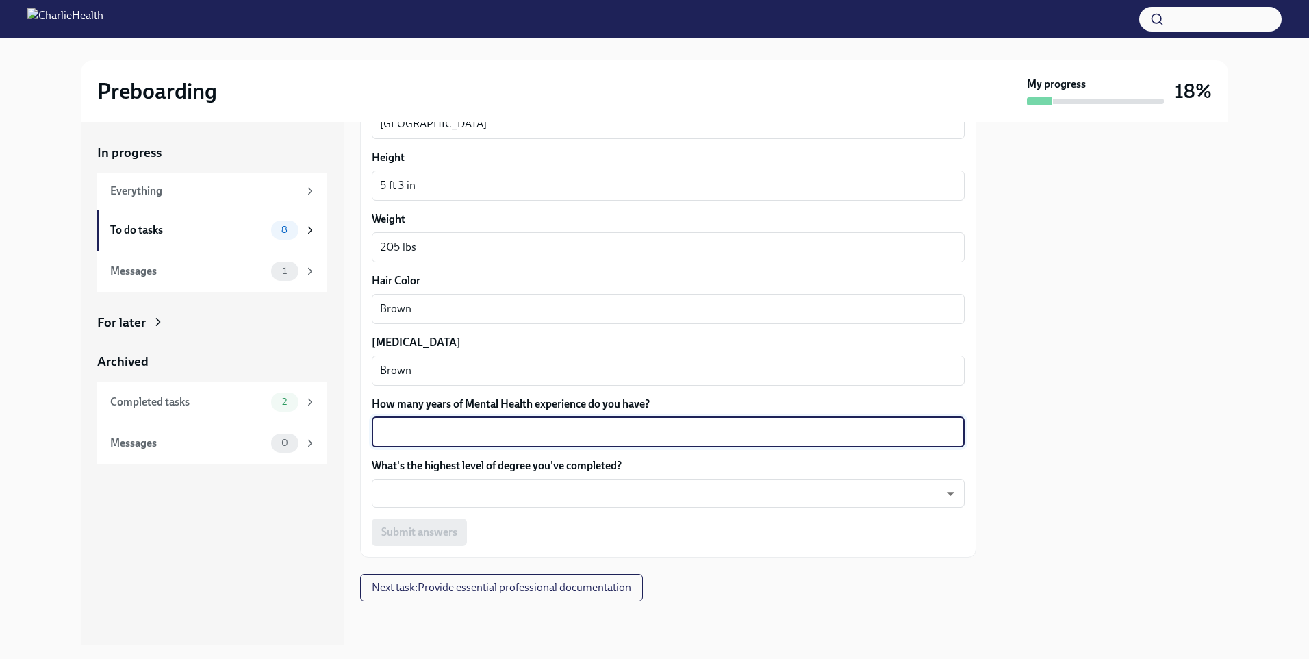
click at [471, 434] on textarea "How many years of Mental Health experience do you have?" at bounding box center [668, 432] width 577 height 16
type textarea "8-9"
click at [468, 492] on body "Preboarding My progress 18% In progress Everything To do tasks 8 Messages 1 For…" at bounding box center [654, 329] width 1309 height 659
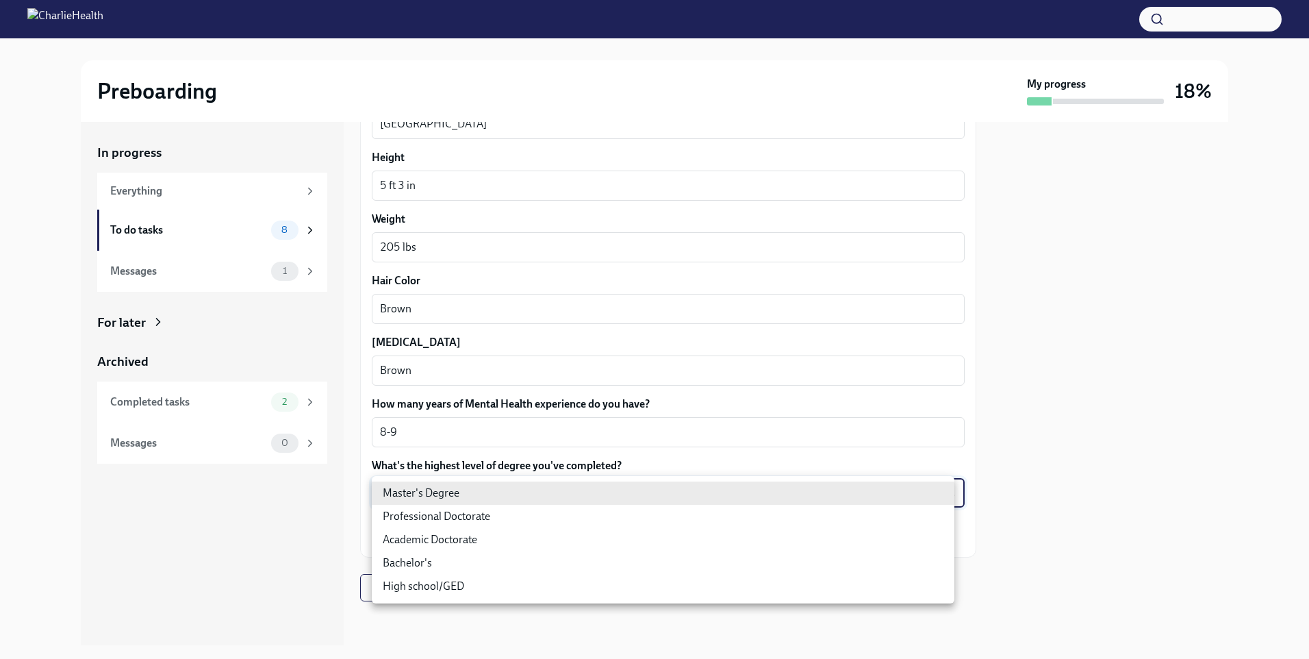
click at [468, 492] on li "Master's Degree" at bounding box center [663, 492] width 583 height 23
type input "2vBr-ghkD"
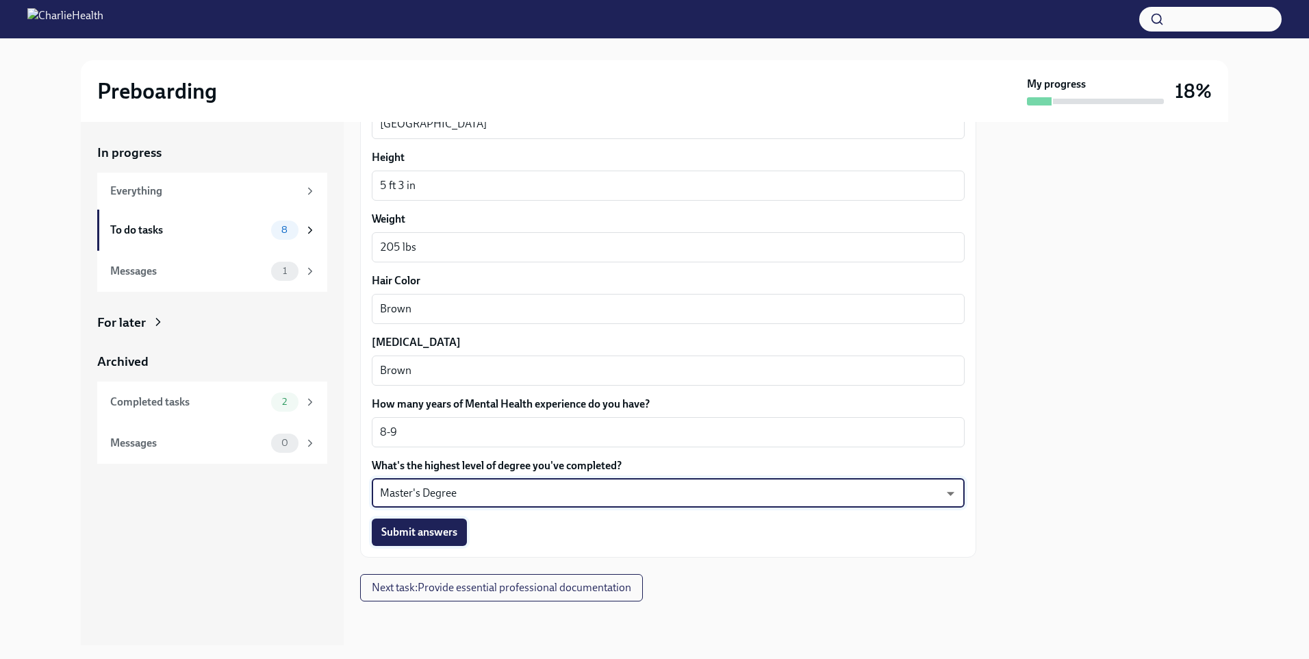
click at [444, 535] on span "Submit answers" at bounding box center [419, 532] width 76 height 14
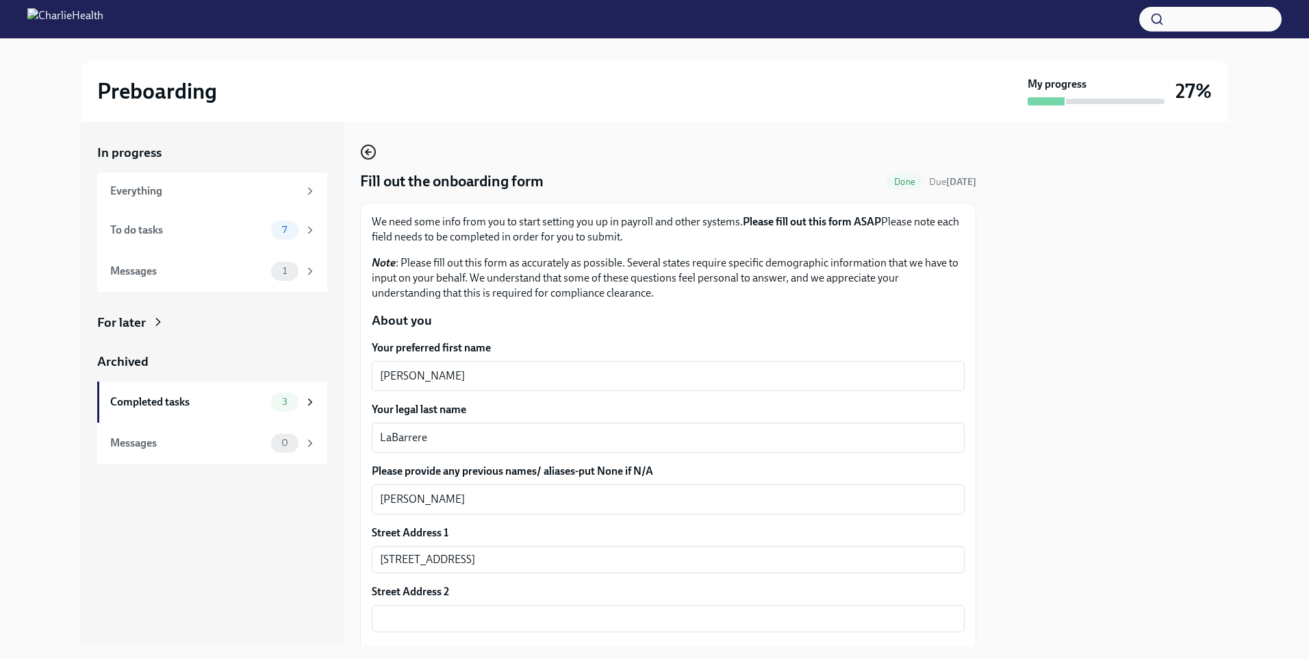
click at [374, 150] on icon "button" at bounding box center [368, 152] width 16 height 16
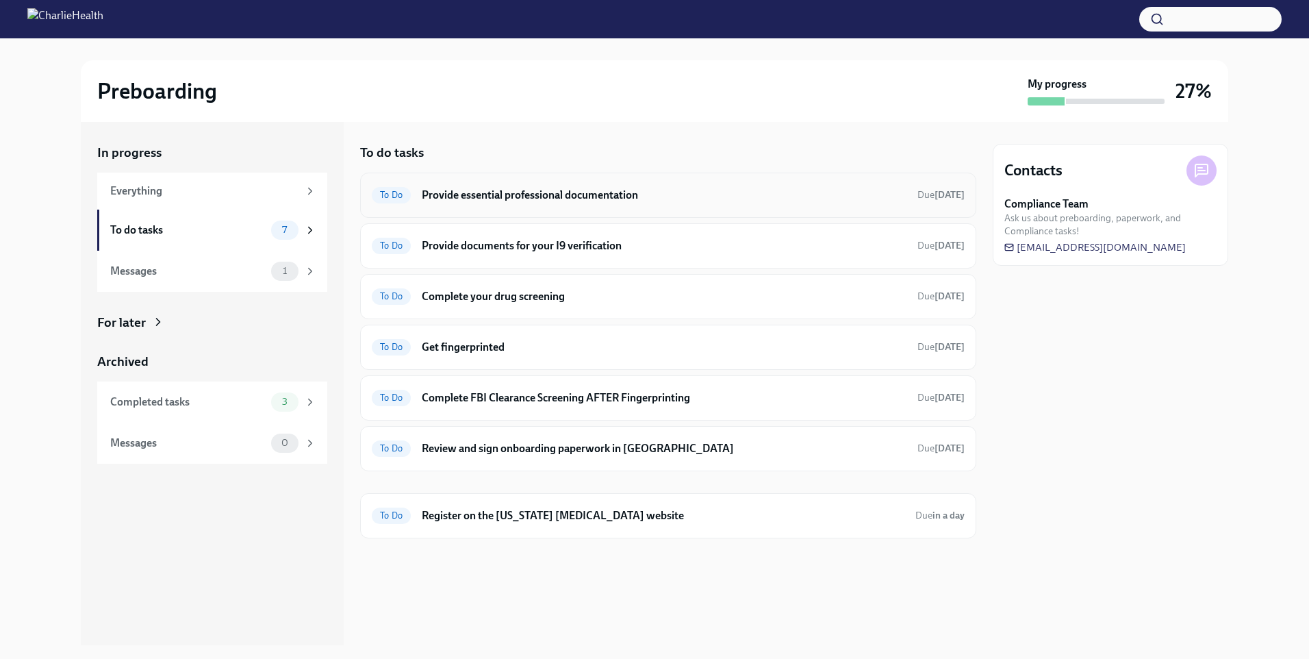
click at [500, 198] on h6 "Provide essential professional documentation" at bounding box center [664, 195] width 485 height 15
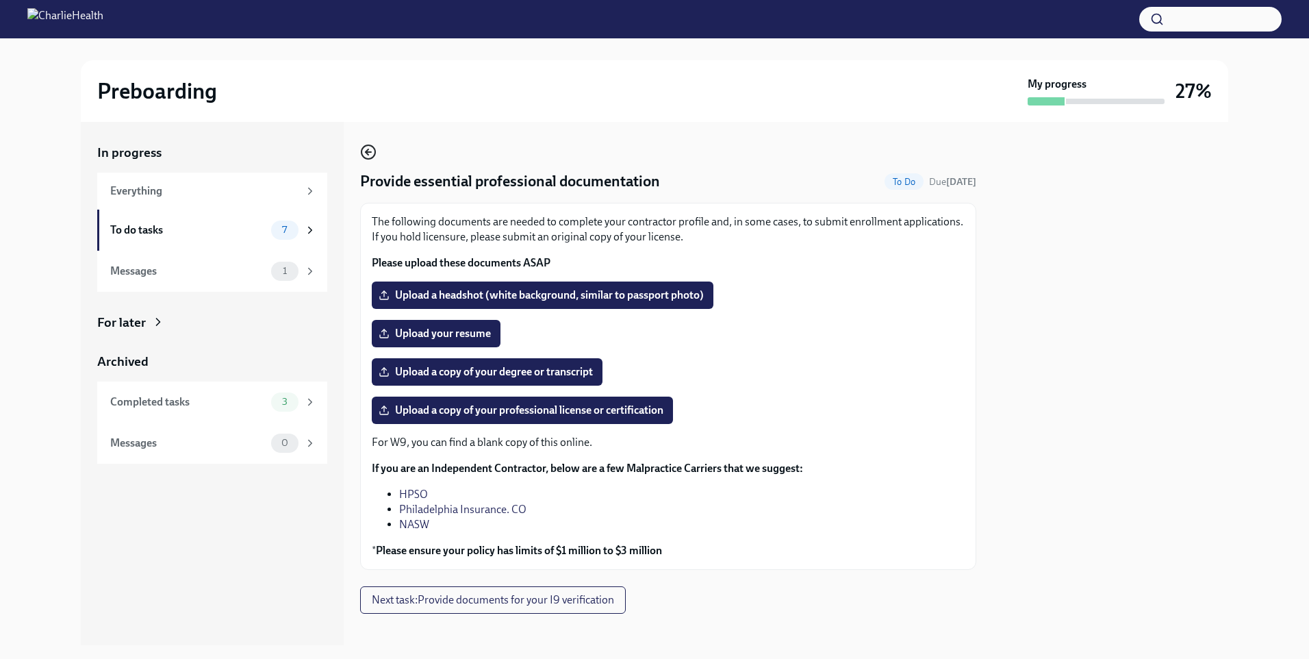
click at [371, 154] on icon "button" at bounding box center [368, 152] width 16 height 16
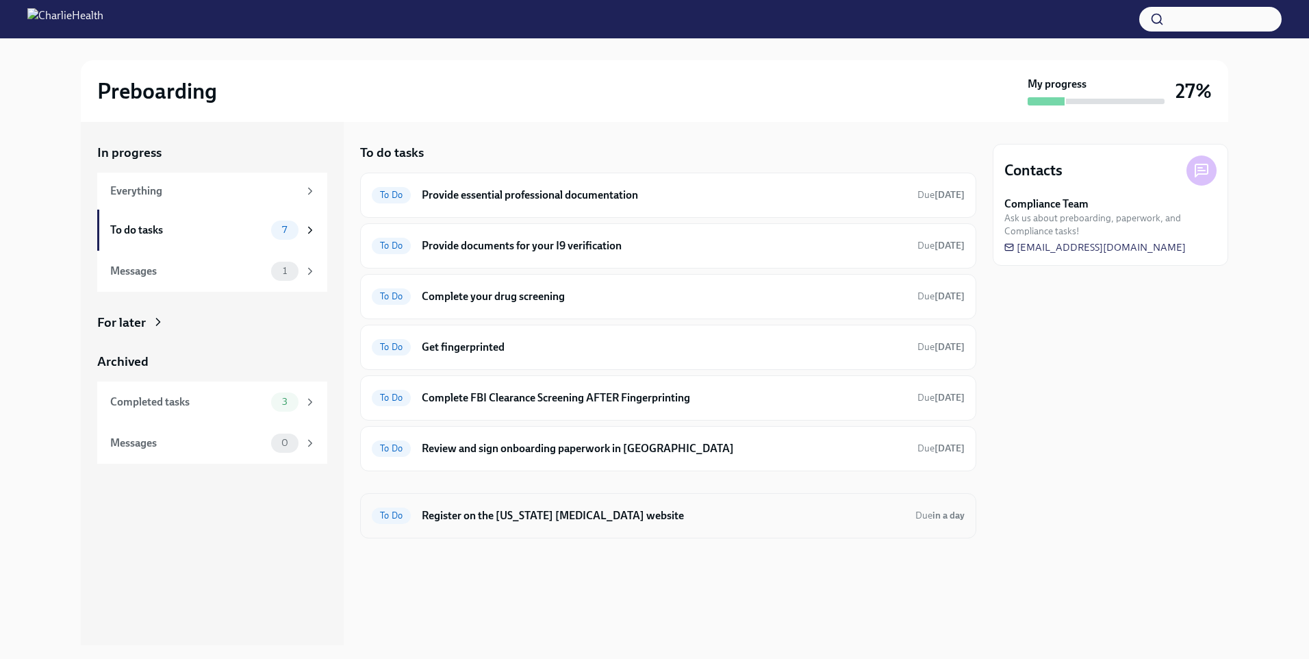
click at [617, 515] on h6 "Register on the [US_STATE] [MEDICAL_DATA] website" at bounding box center [663, 515] width 483 height 15
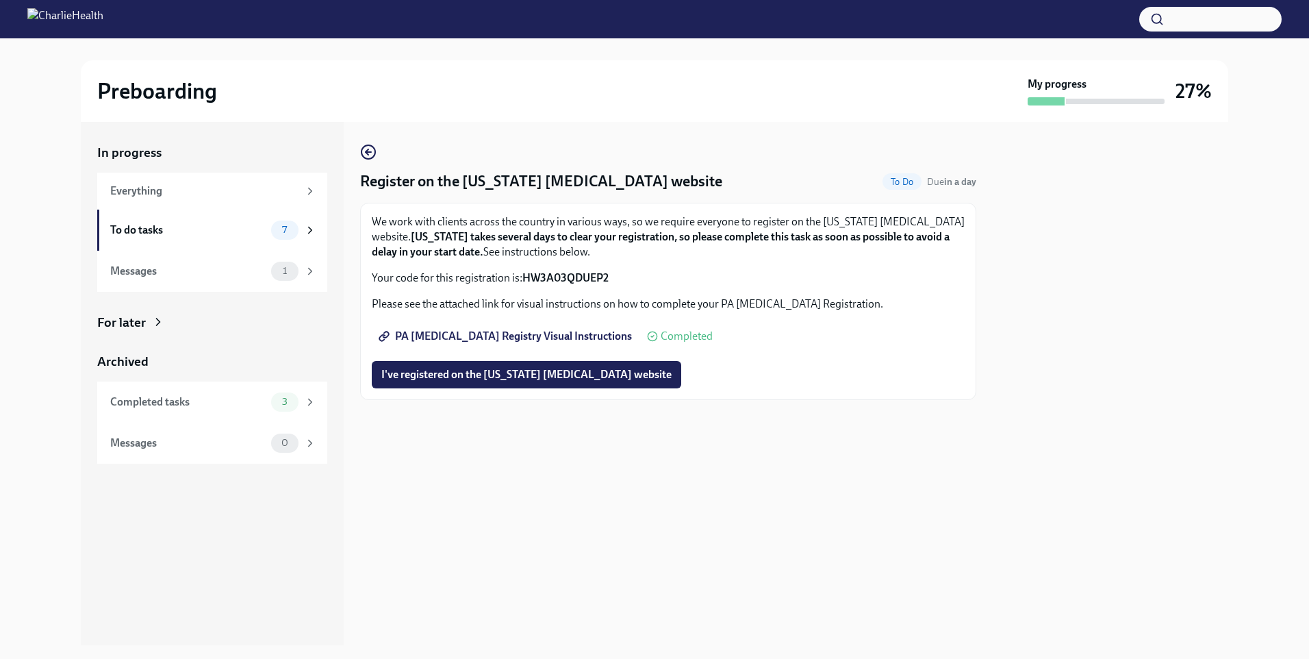
click at [514, 372] on span "I've registered on the [US_STATE] [MEDICAL_DATA] website" at bounding box center [526, 375] width 290 height 14
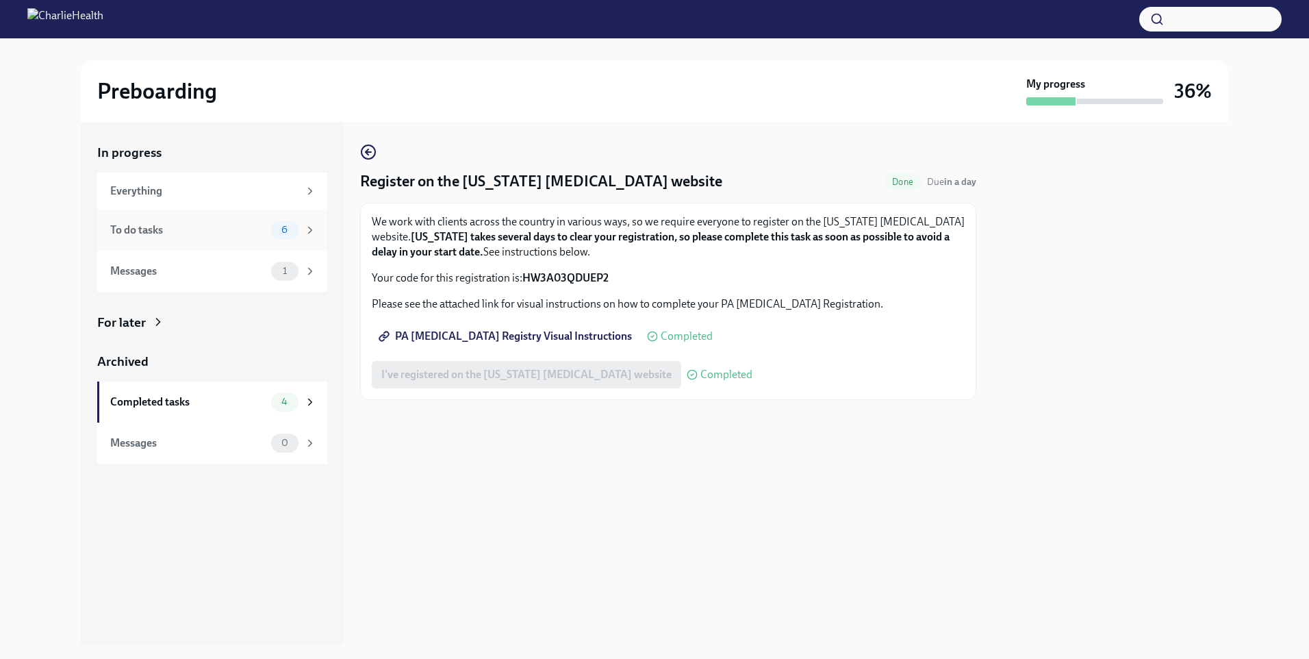
click at [192, 240] on div "To do tasks 6" at bounding box center [212, 230] width 230 height 41
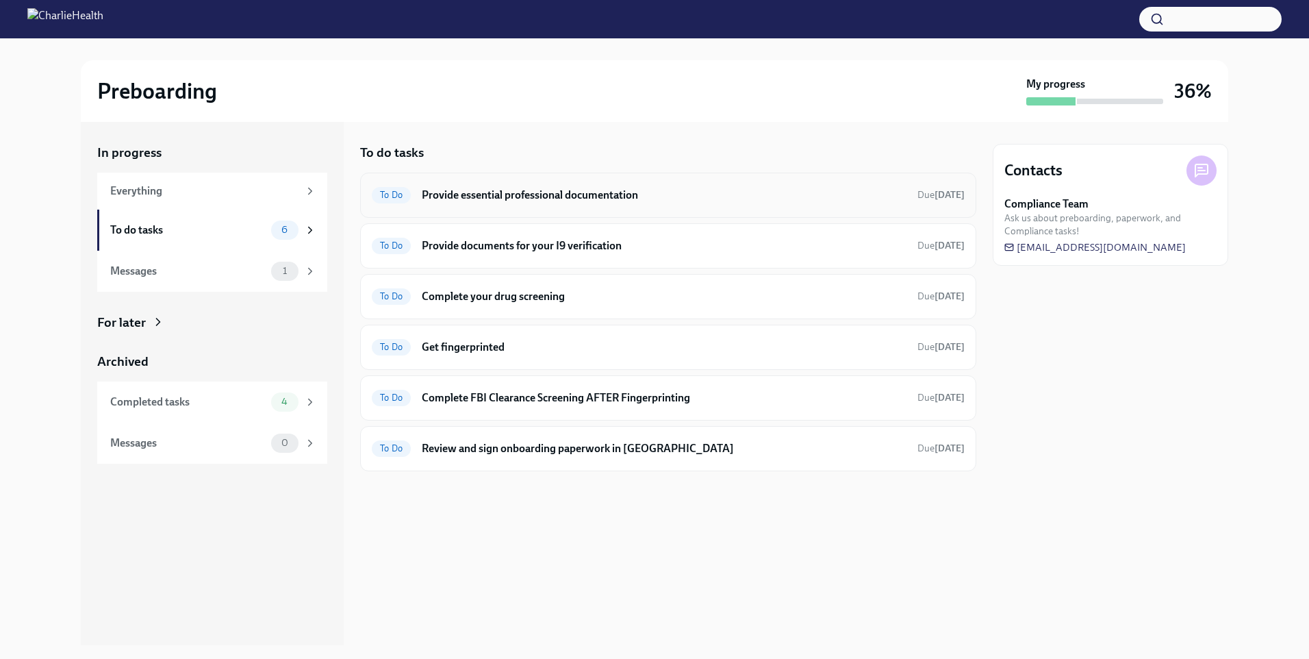
click at [465, 195] on h6 "Provide essential professional documentation" at bounding box center [664, 195] width 485 height 15
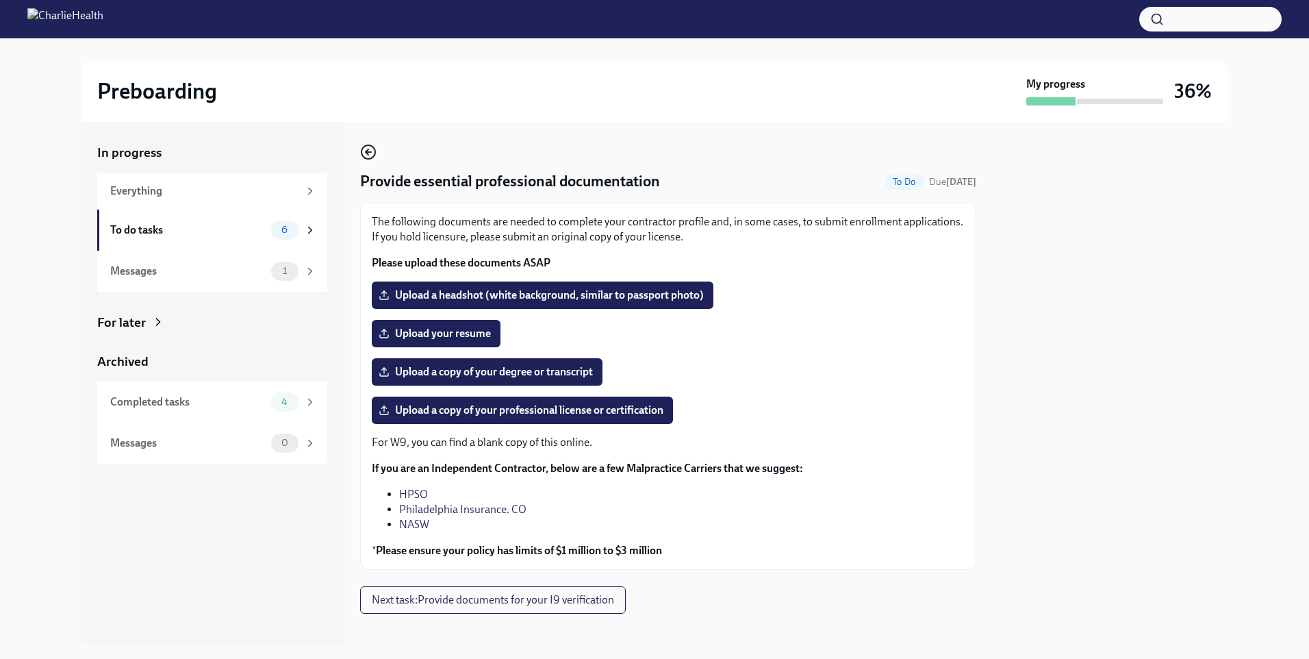
click at [367, 159] on circle "button" at bounding box center [369, 152] width 14 height 14
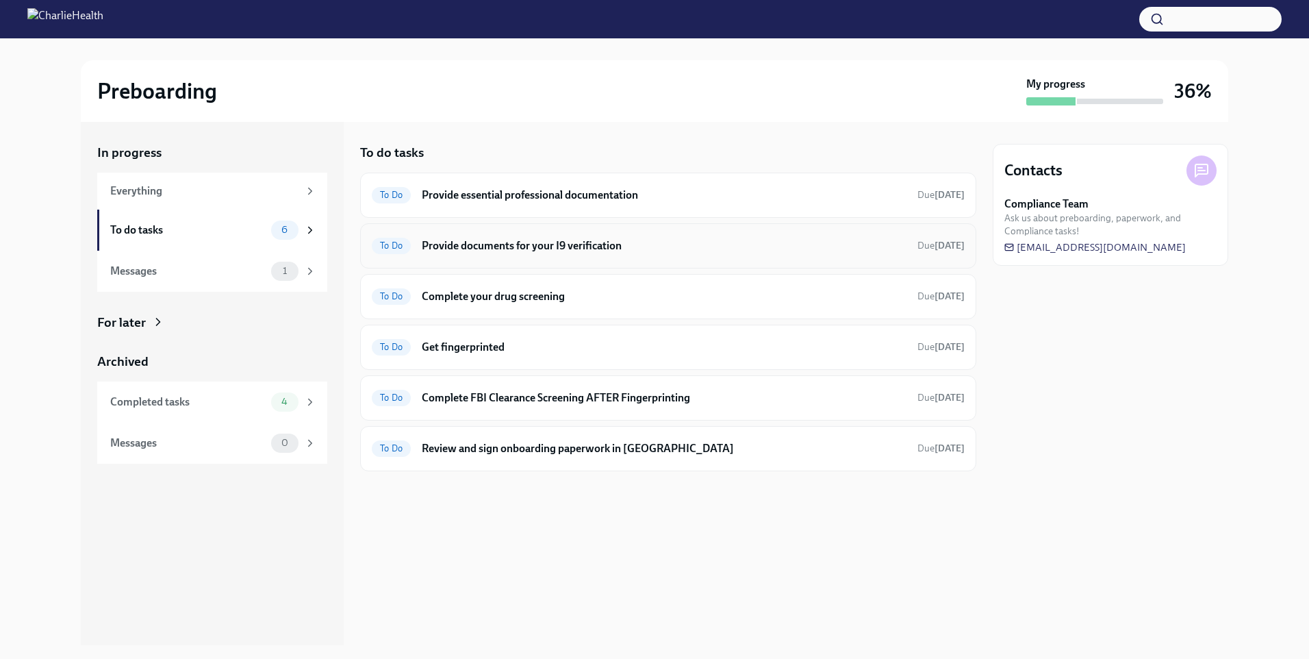
click at [553, 248] on h6 "Provide documents for your I9 verification" at bounding box center [664, 245] width 485 height 15
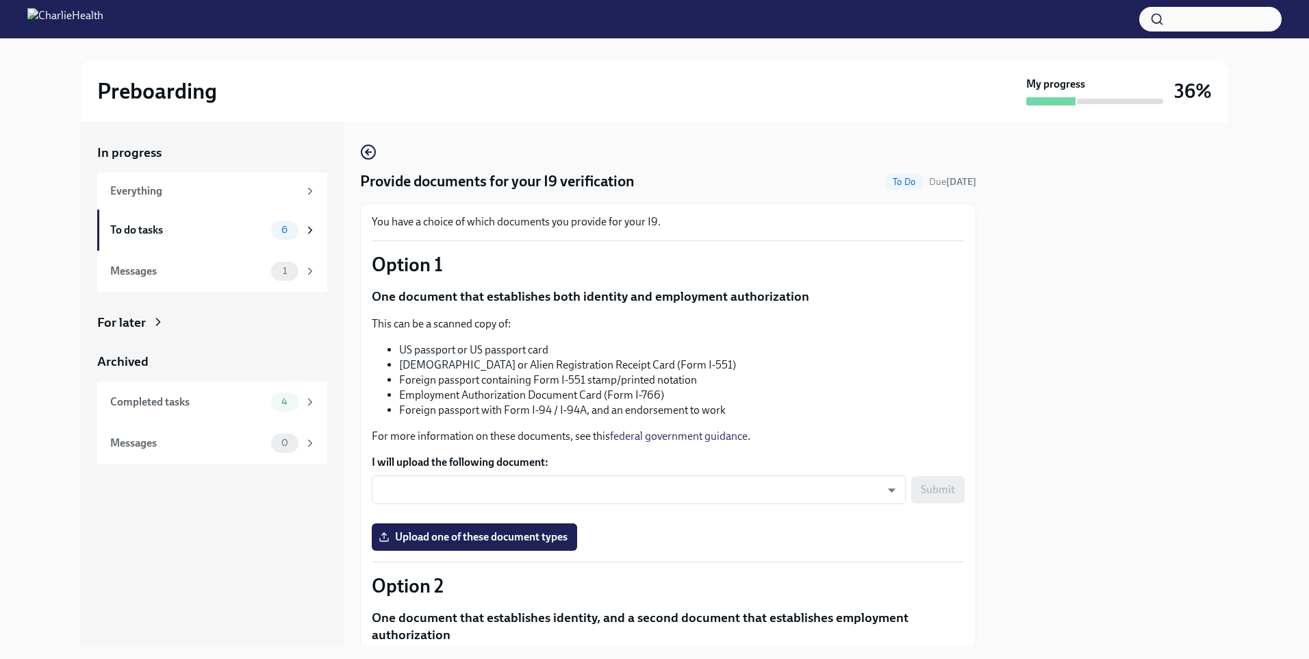
click at [359, 150] on div "In progress Everything To do tasks 6 Messages 1 For later Archived Completed ta…" at bounding box center [655, 383] width 1148 height 523
click at [367, 157] on icon "button" at bounding box center [368, 152] width 16 height 16
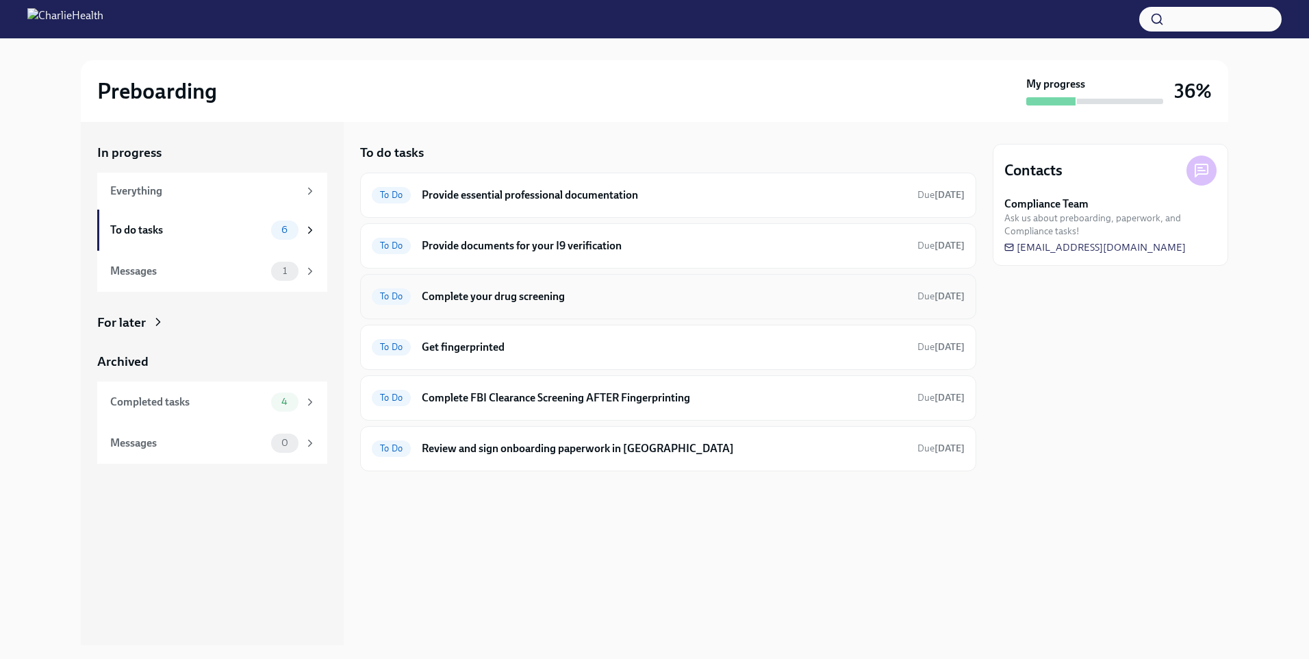
click at [503, 299] on h6 "Complete your drug screening" at bounding box center [664, 296] width 485 height 15
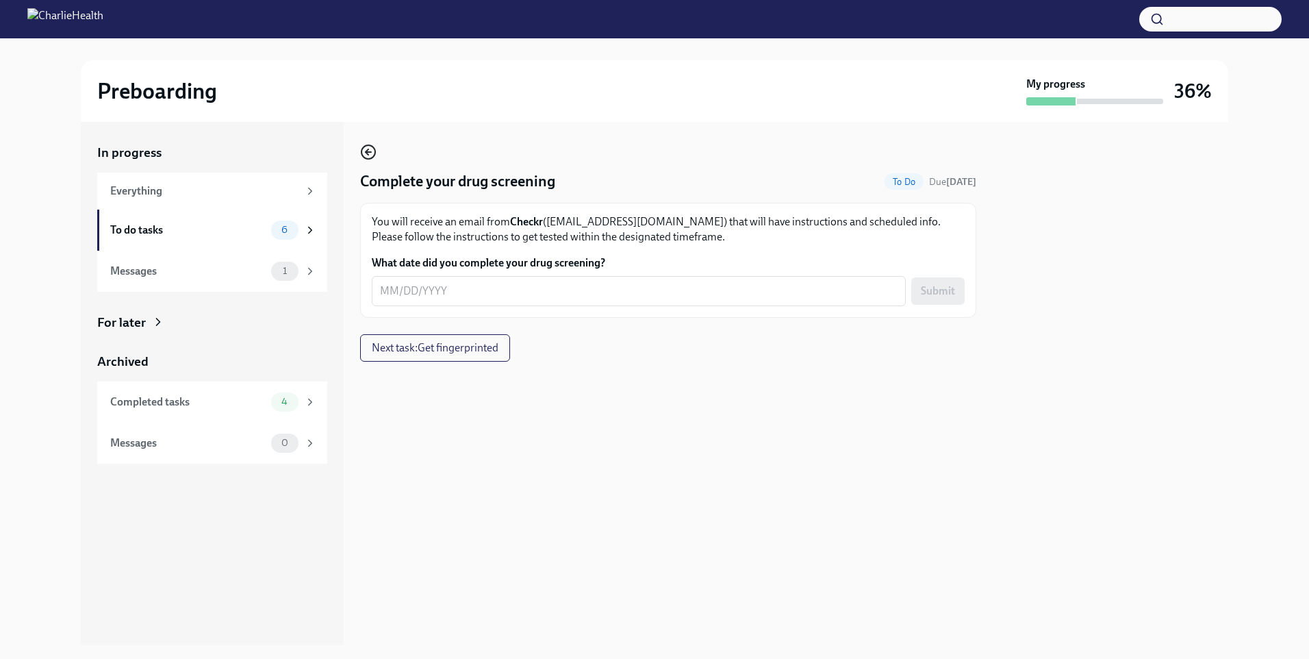
click at [368, 157] on icon "button" at bounding box center [368, 152] width 16 height 16
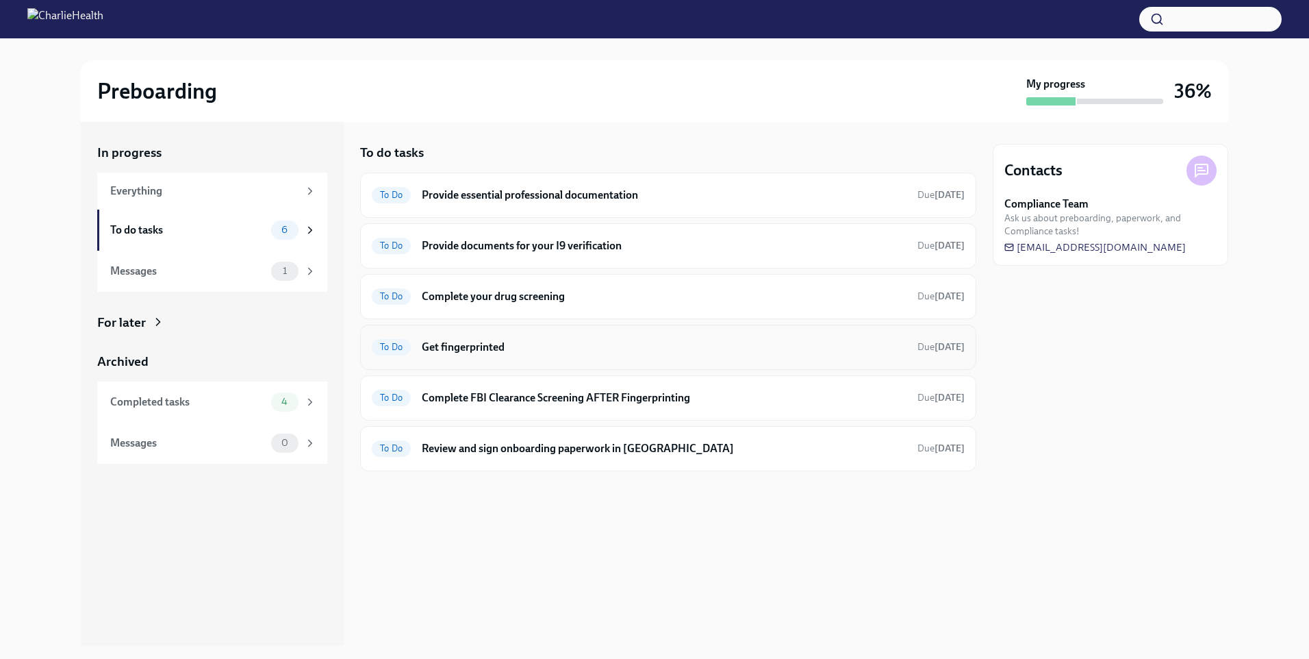
click at [490, 351] on h6 "Get fingerprinted" at bounding box center [664, 347] width 485 height 15
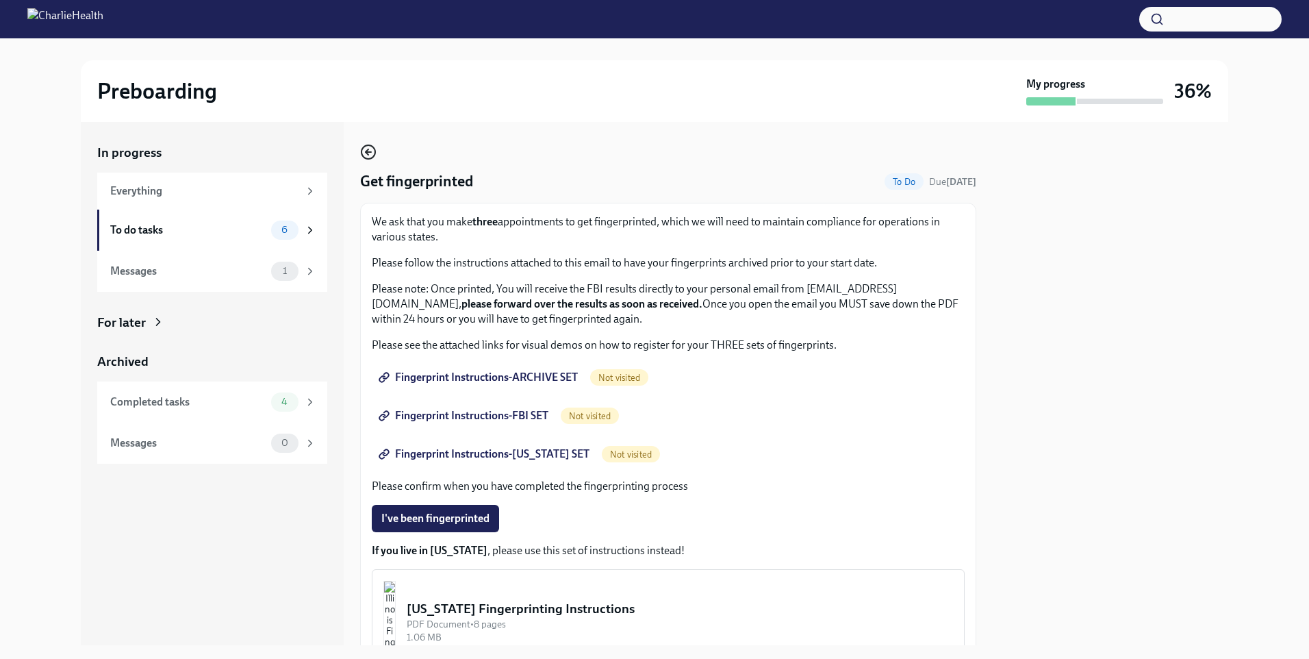
click at [368, 152] on icon "button" at bounding box center [368, 152] width 5 height 0
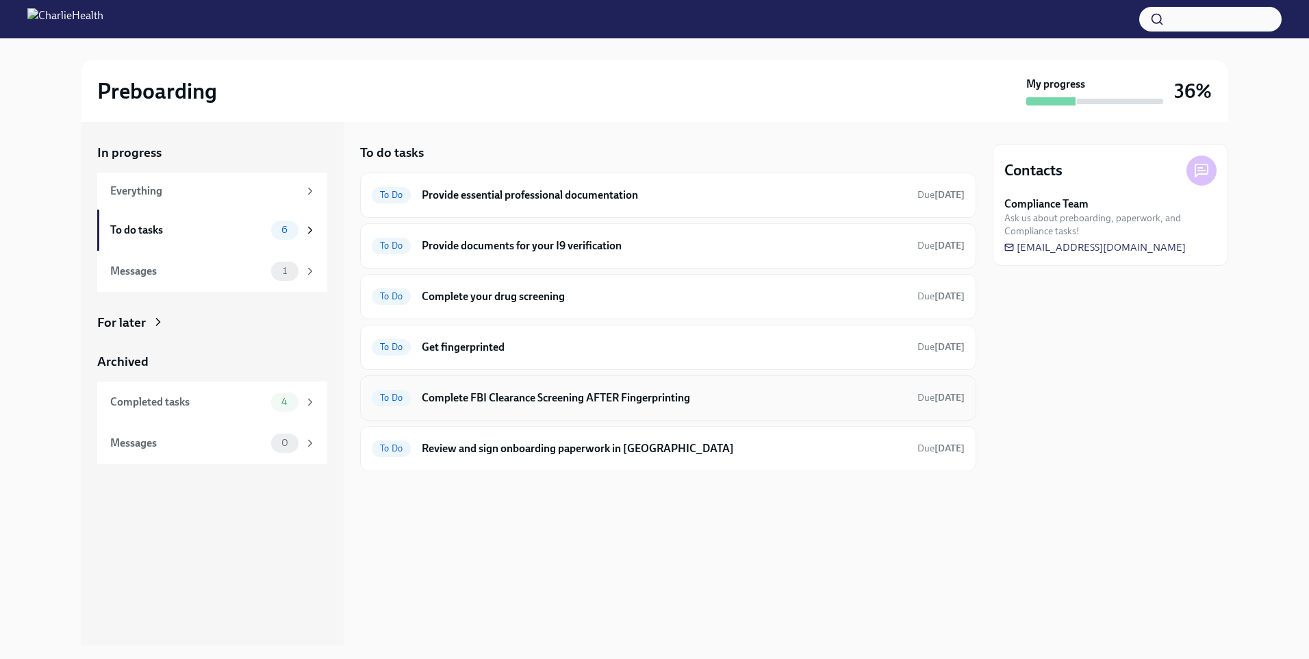
click at [511, 398] on h6 "Complete FBI Clearance Screening AFTER Fingerprinting" at bounding box center [664, 397] width 485 height 15
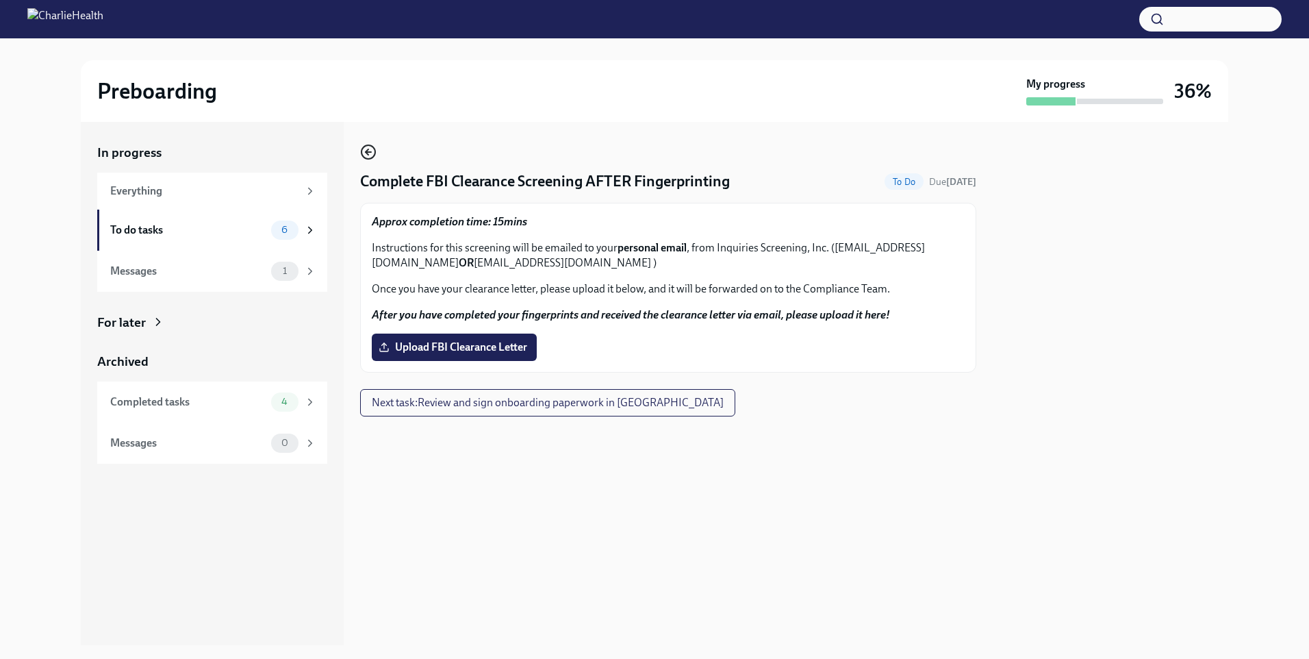
click at [366, 153] on icon "button" at bounding box center [367, 151] width 3 height 5
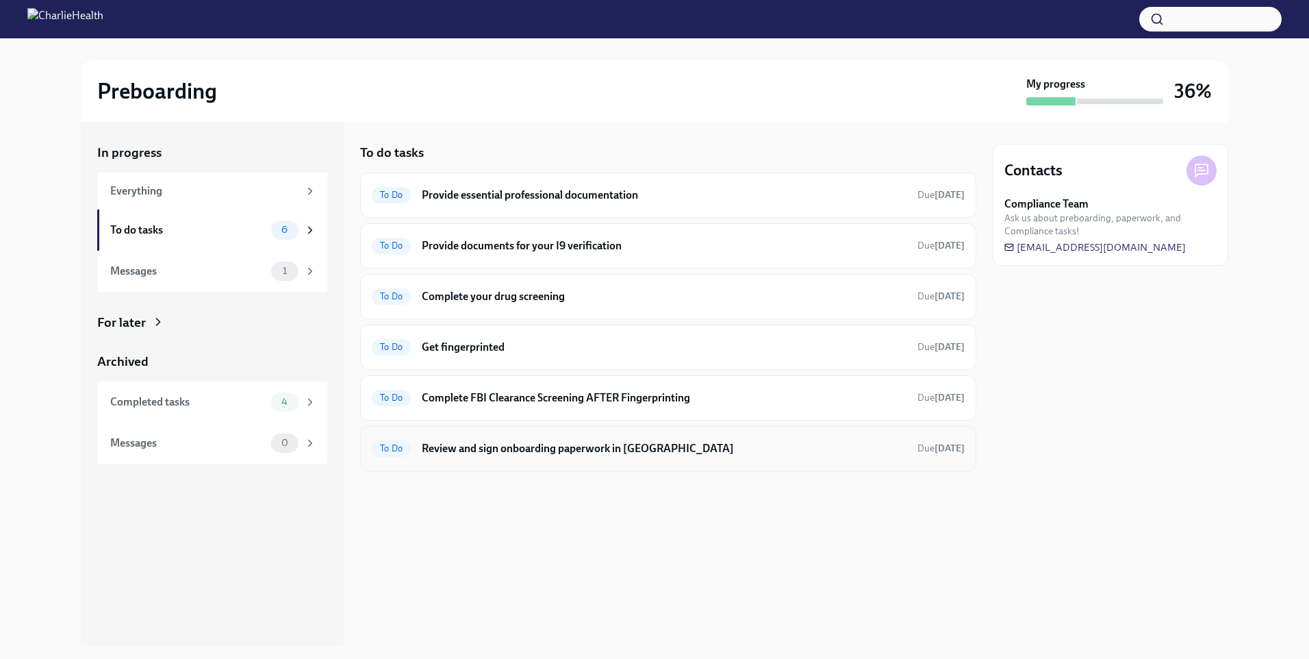
click at [618, 449] on h6 "Review and sign onboarding paperwork in [GEOGRAPHIC_DATA]" at bounding box center [664, 448] width 485 height 15
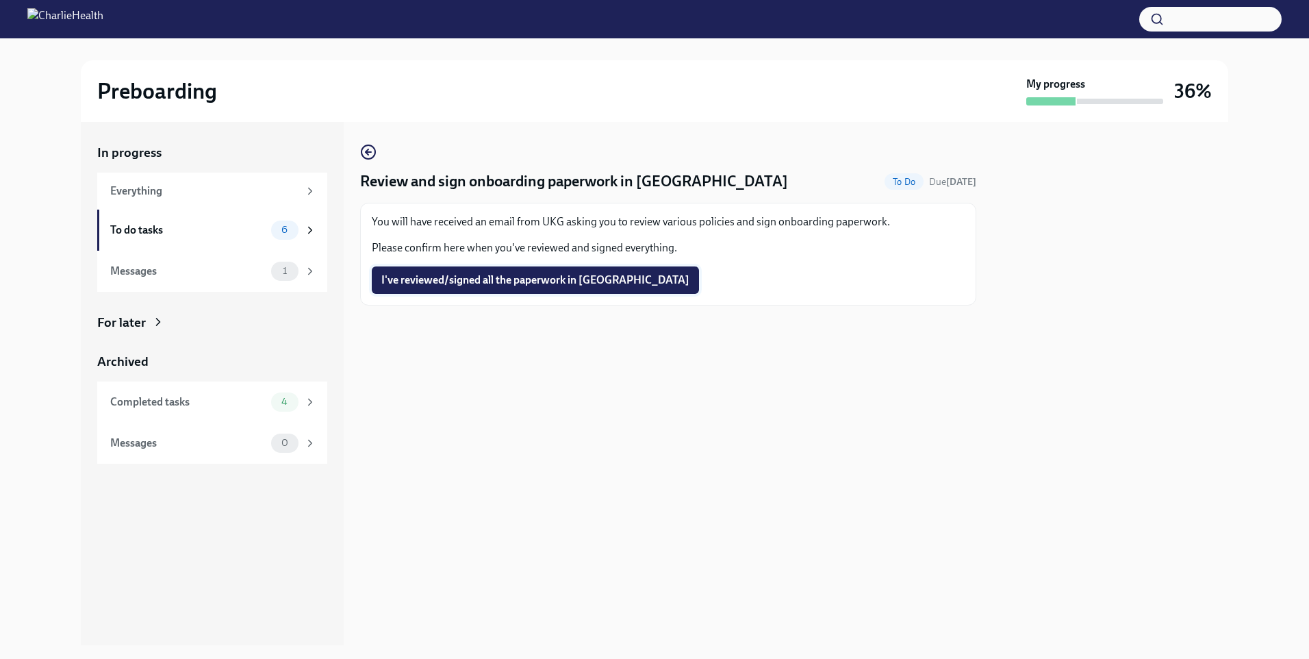
click at [552, 273] on button "I've reviewed/signed all the paperwork in [GEOGRAPHIC_DATA]" at bounding box center [535, 279] width 327 height 27
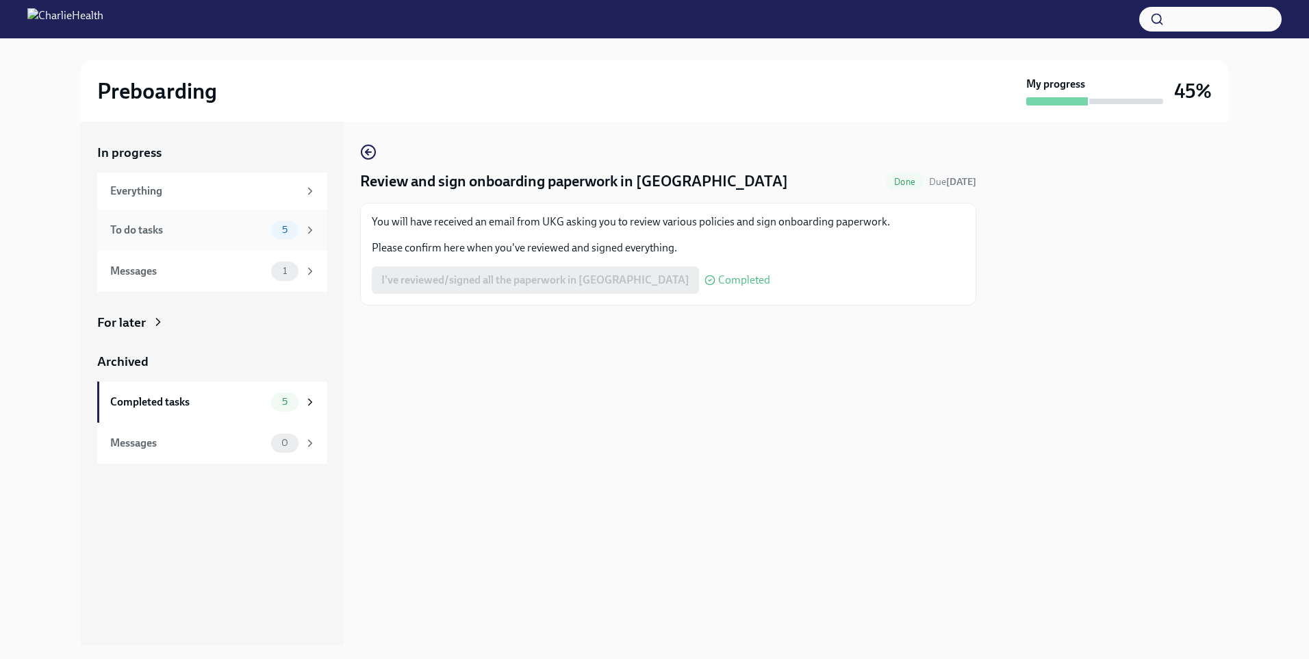
click at [239, 218] on div "To do tasks 5" at bounding box center [212, 230] width 230 height 41
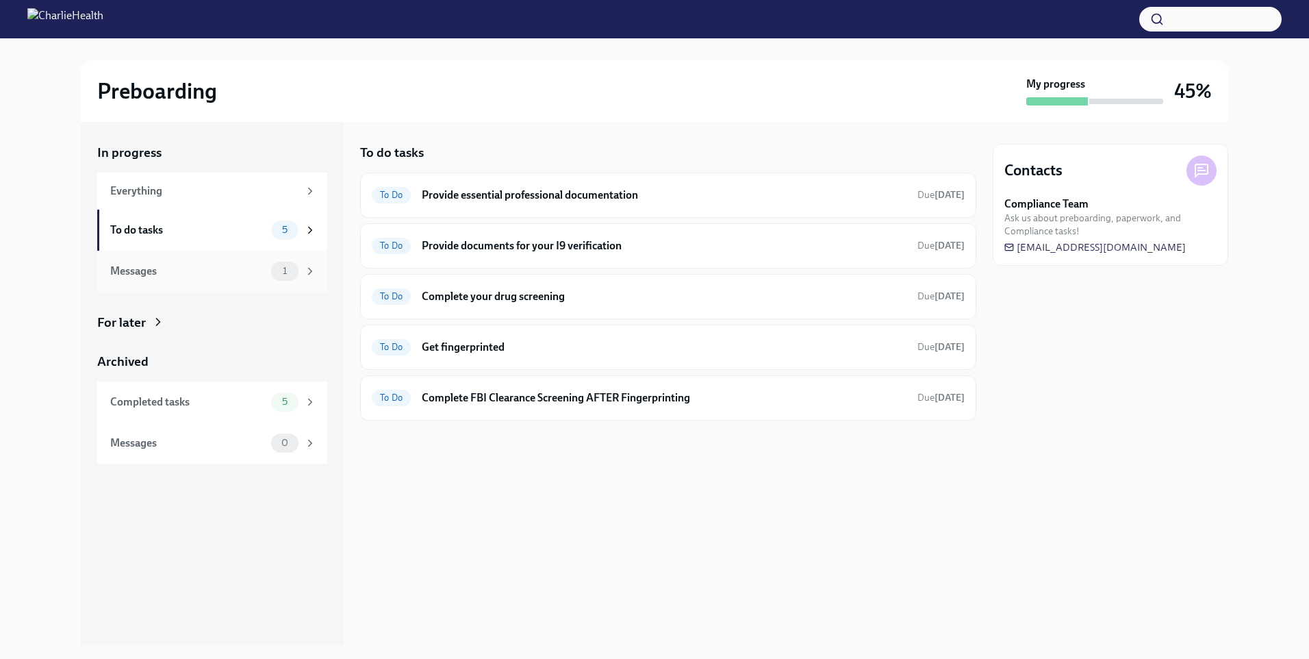
click at [214, 272] on div "Messages" at bounding box center [187, 271] width 155 height 15
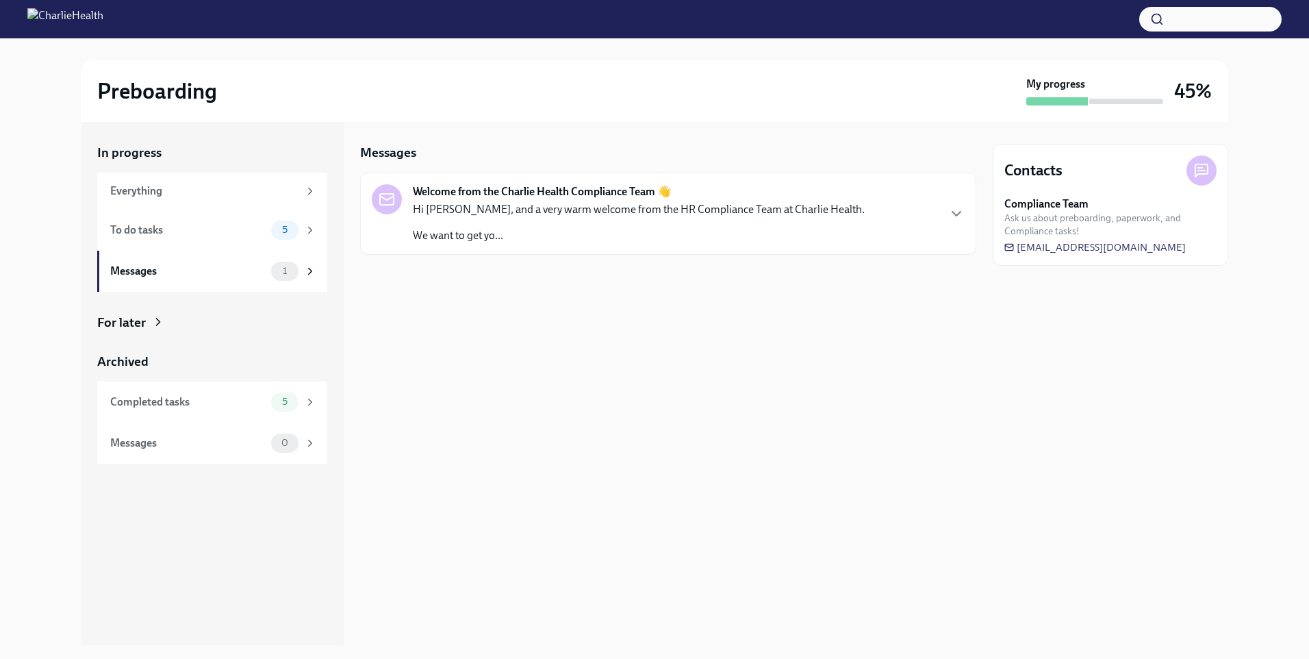
click at [772, 226] on div "Hi [PERSON_NAME], and a very warm welcome from the HR Compliance Team at Charli…" at bounding box center [639, 222] width 452 height 41
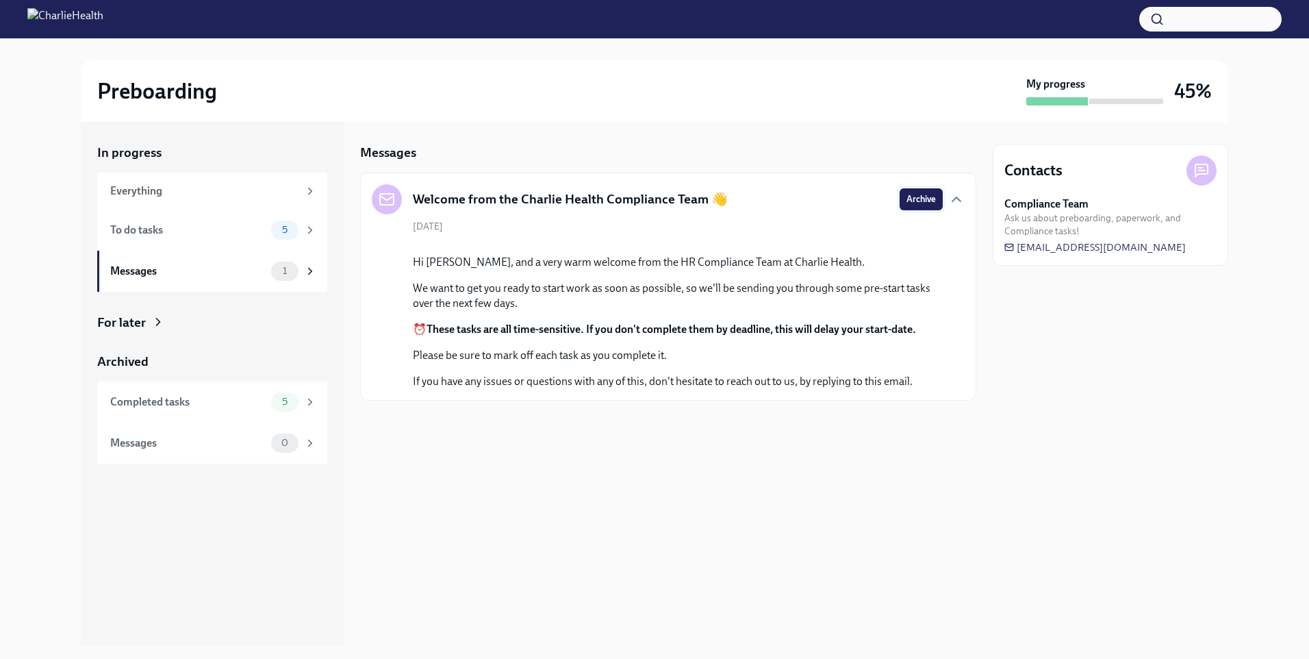
click at [931, 198] on span "Archive" at bounding box center [921, 199] width 29 height 14
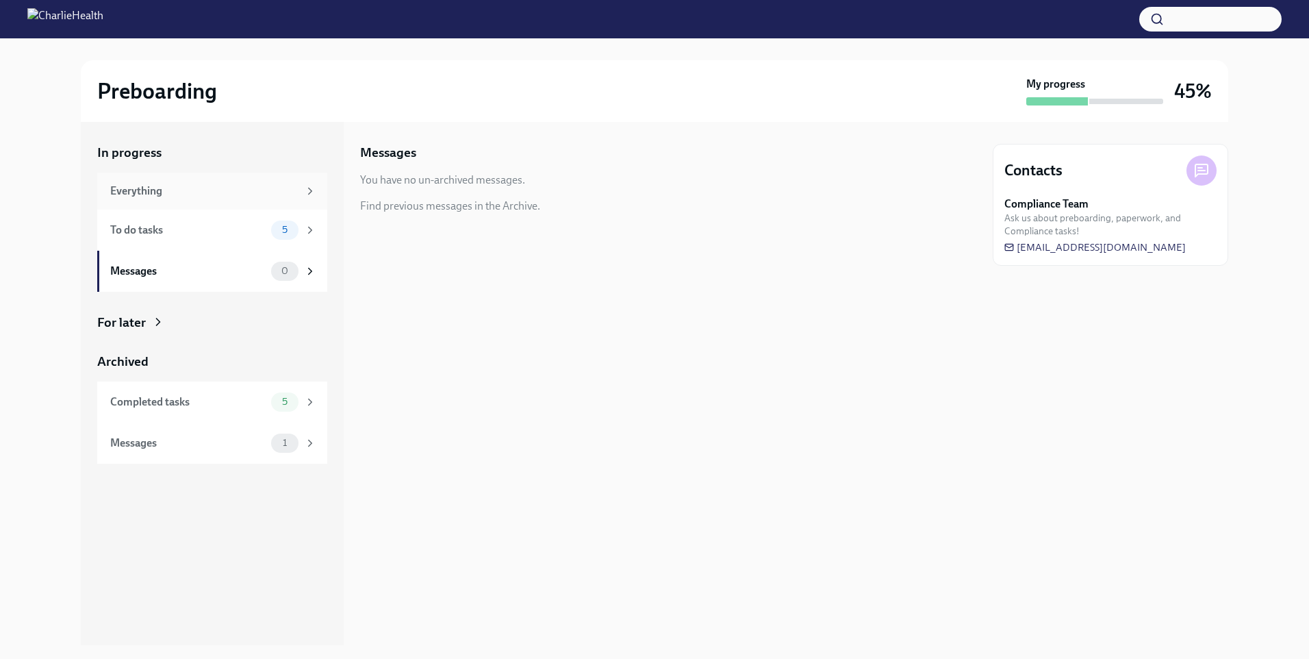
click at [223, 199] on div "Everything" at bounding box center [212, 191] width 230 height 37
